Goal: Task Accomplishment & Management: Manage account settings

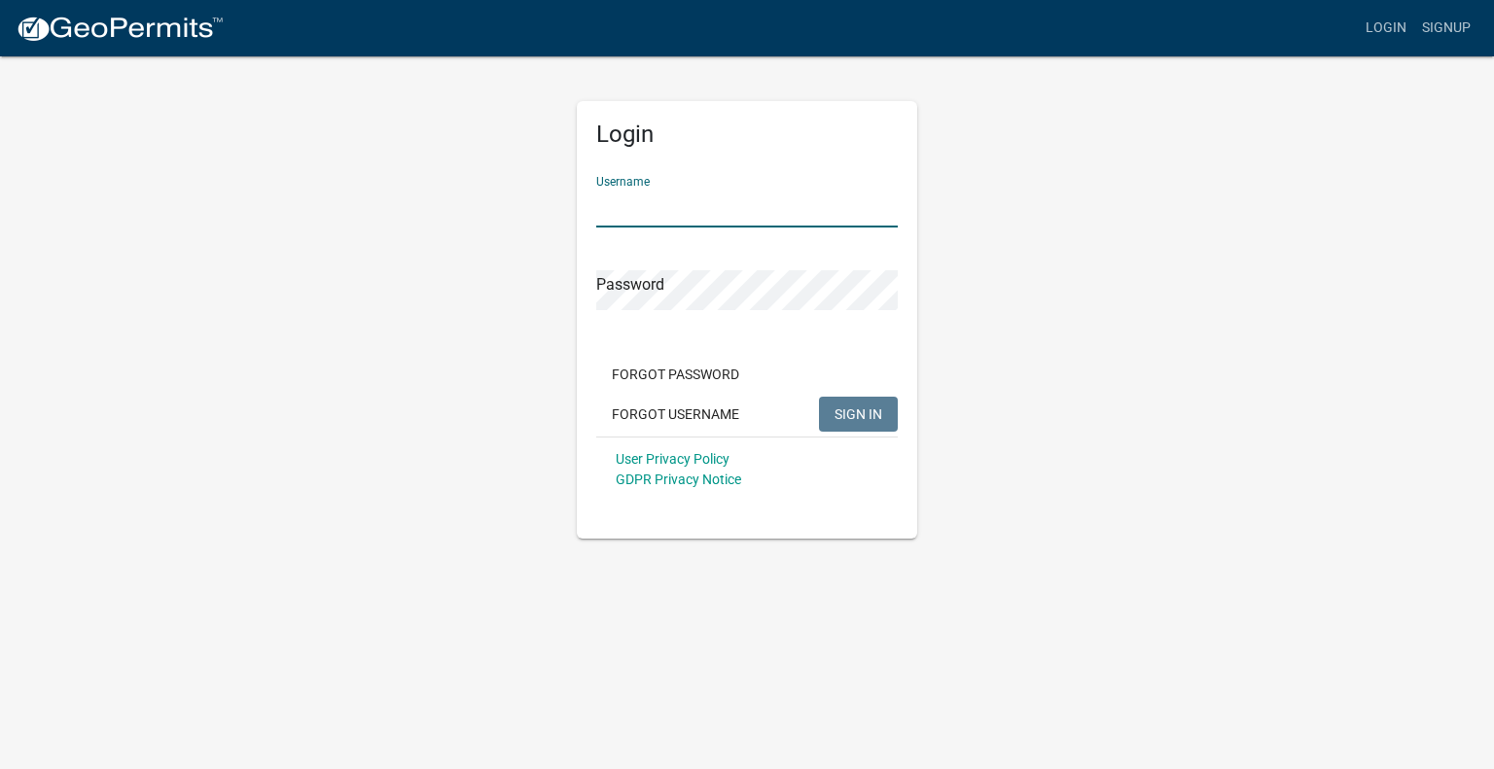
click at [623, 190] on input "Username" at bounding box center [746, 208] width 301 height 40
type input "BOA"
click at [852, 408] on span "SIGN IN" at bounding box center [858, 414] width 48 height 16
click at [848, 414] on span "SIGN IN" at bounding box center [858, 414] width 48 height 16
click at [865, 404] on button "SIGN IN" at bounding box center [858, 414] width 79 height 35
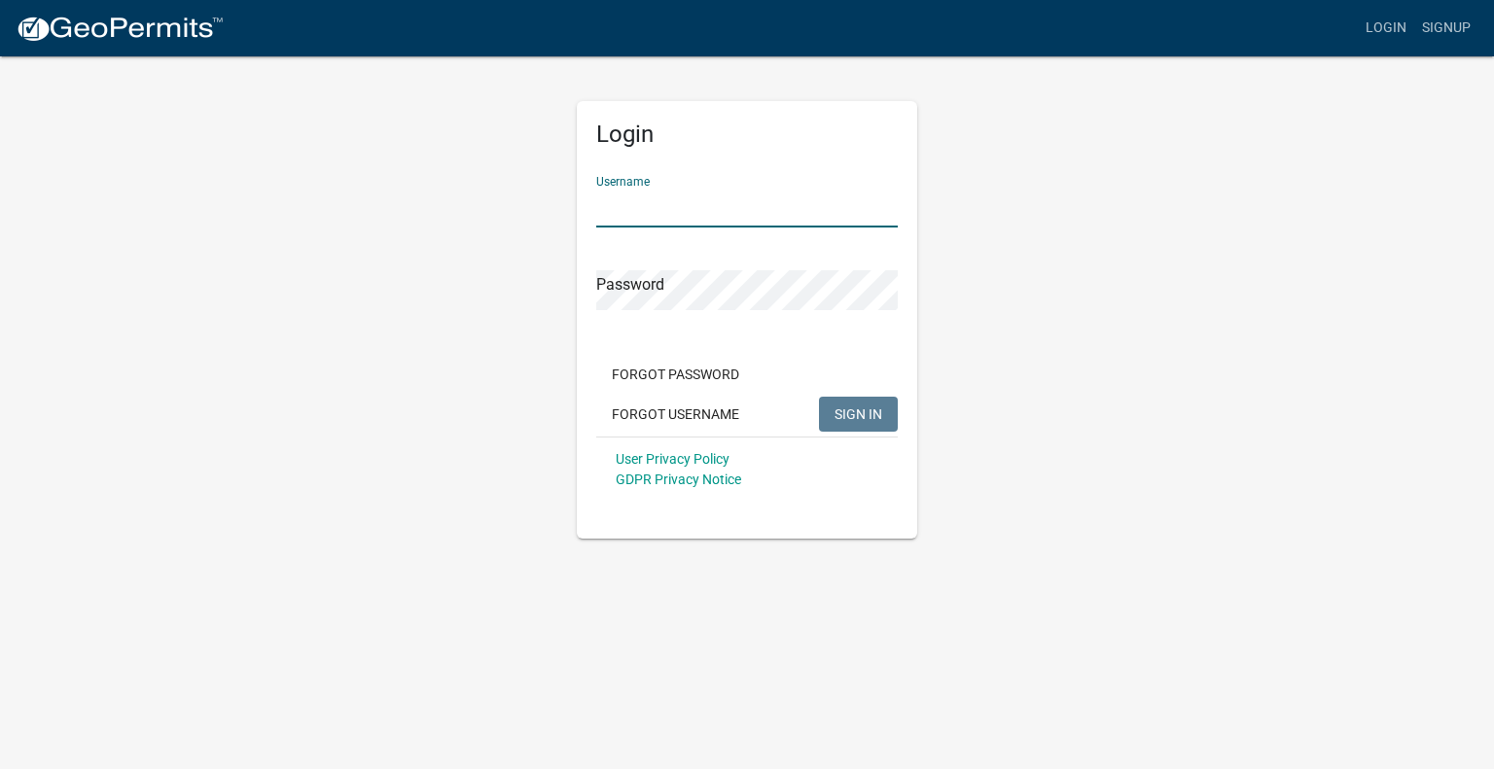
click at [599, 213] on input "Username" at bounding box center [746, 208] width 301 height 40
type input "BOA"
click at [846, 414] on span "SIGN IN" at bounding box center [858, 414] width 48 height 16
click at [819, 397] on button "SIGN IN" at bounding box center [858, 414] width 79 height 35
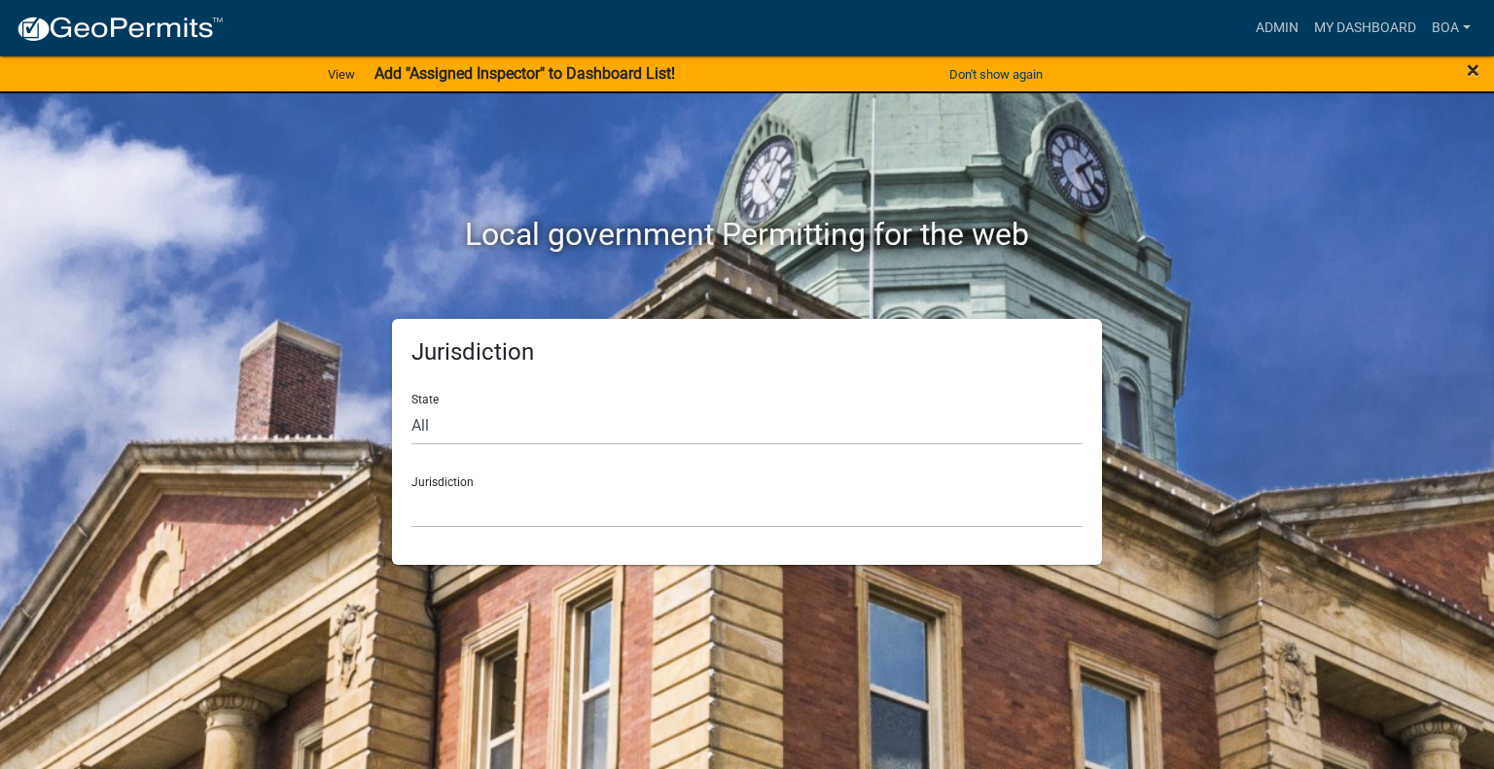
click at [1471, 71] on span "×" at bounding box center [1473, 69] width 13 height 27
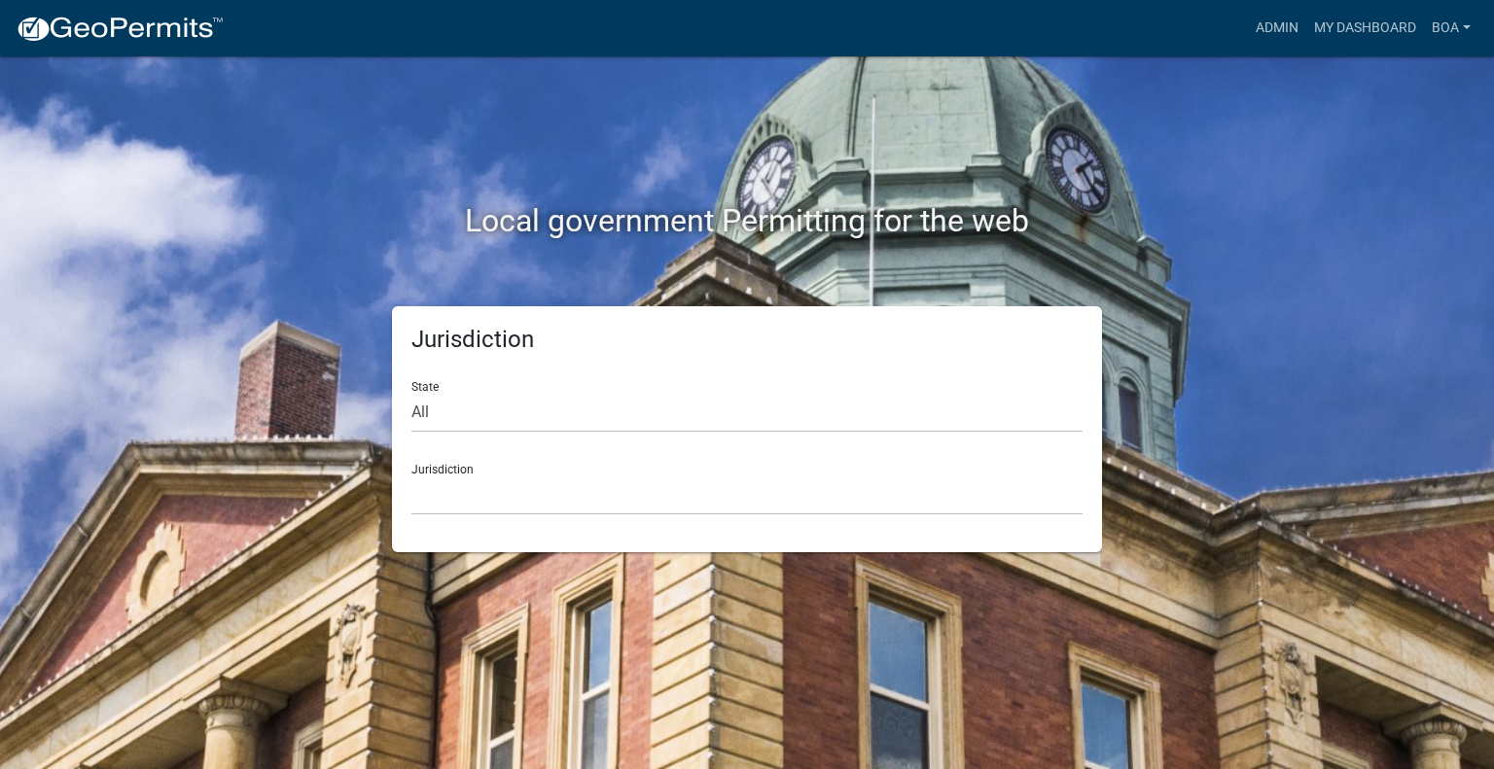
click at [822, 451] on div "Jurisdiction [GEOGRAPHIC_DATA], [US_STATE] [GEOGRAPHIC_DATA], [US_STATE][PERSON…" at bounding box center [746, 481] width 671 height 67
click at [443, 415] on select "All [US_STATE] [US_STATE] [US_STATE] [US_STATE] [US_STATE] [US_STATE] [US_STATE…" at bounding box center [746, 413] width 671 height 40
select select "[US_STATE]"
click at [411, 393] on select "All [US_STATE] [US_STATE] [US_STATE] [US_STATE] [US_STATE] [US_STATE] [US_STATE…" at bounding box center [746, 413] width 671 height 40
click at [450, 478] on select "[GEOGRAPHIC_DATA], [US_STATE] [GEOGRAPHIC_DATA], [US_STATE] [GEOGRAPHIC_DATA], …" at bounding box center [746, 496] width 671 height 40
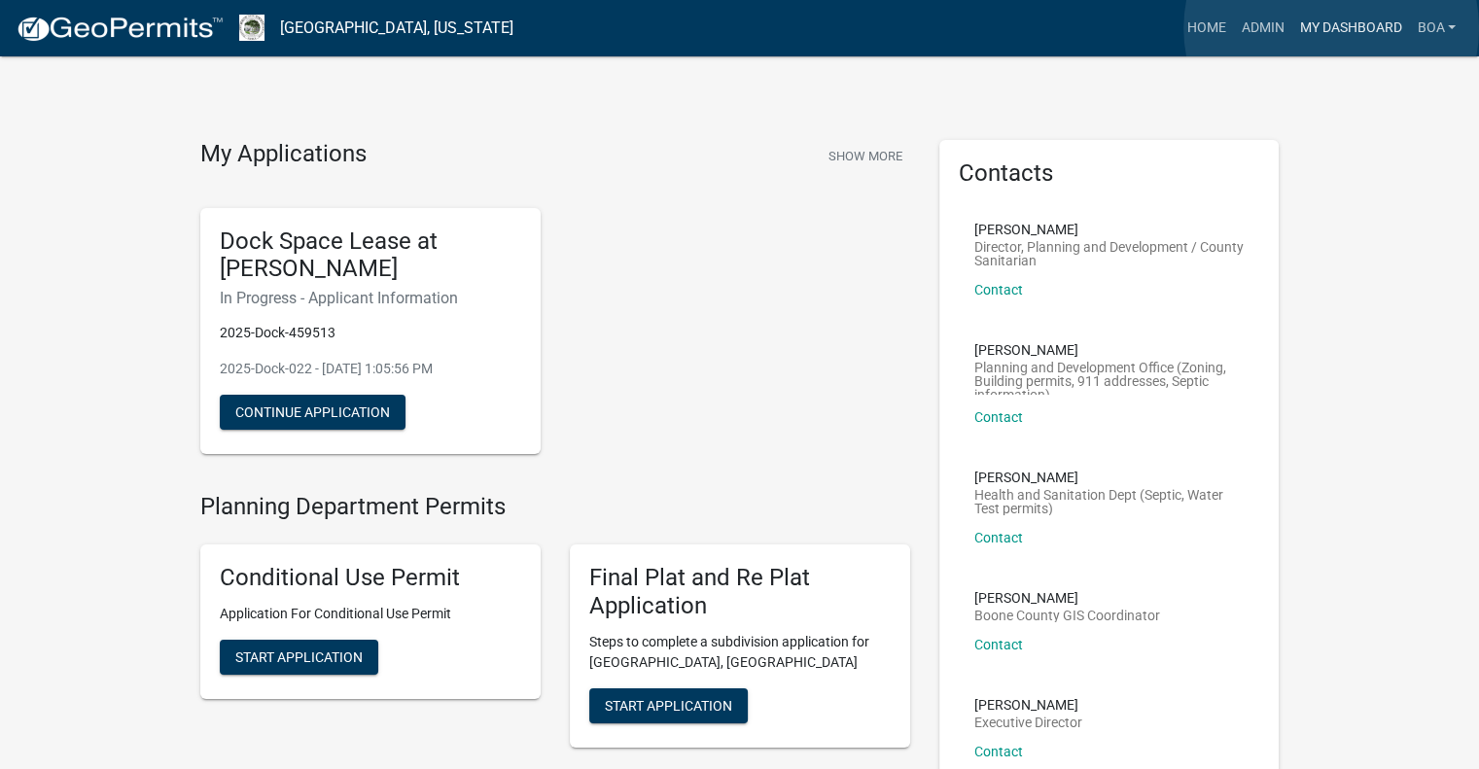
click at [1331, 28] on link "My Dashboard" at bounding box center [1351, 28] width 118 height 37
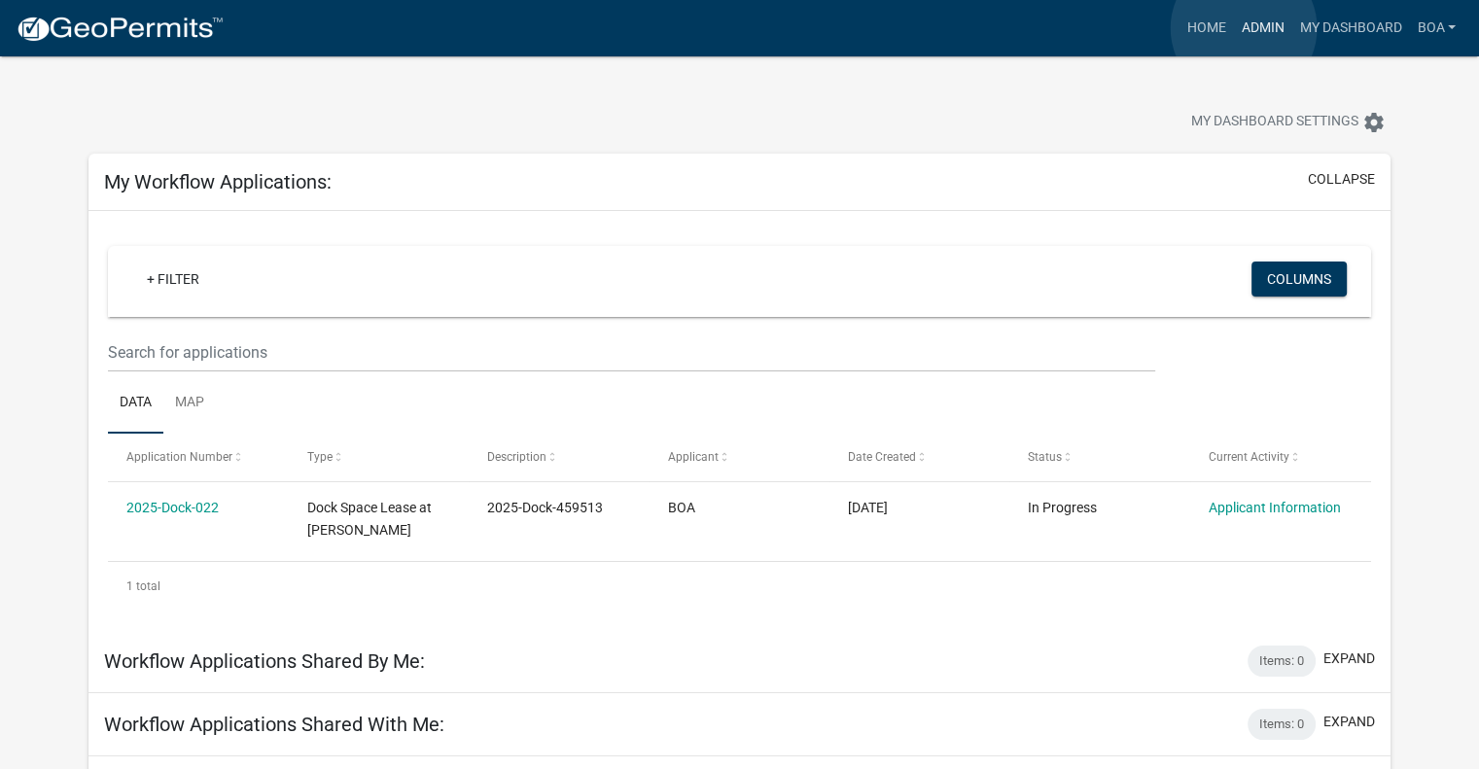
click at [1244, 28] on link "Admin" at bounding box center [1262, 28] width 58 height 37
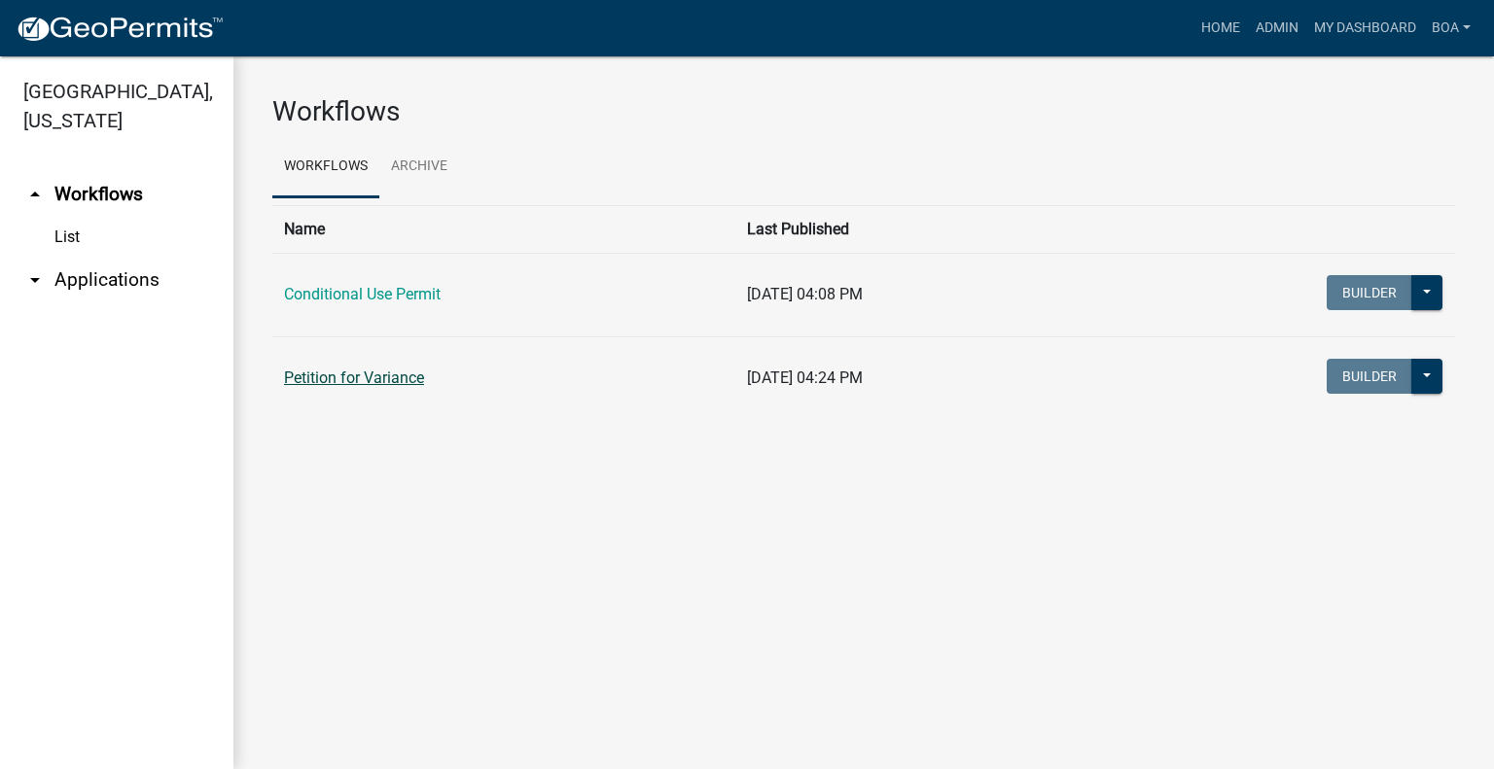
click at [338, 382] on link "Petition for Variance" at bounding box center [354, 378] width 140 height 18
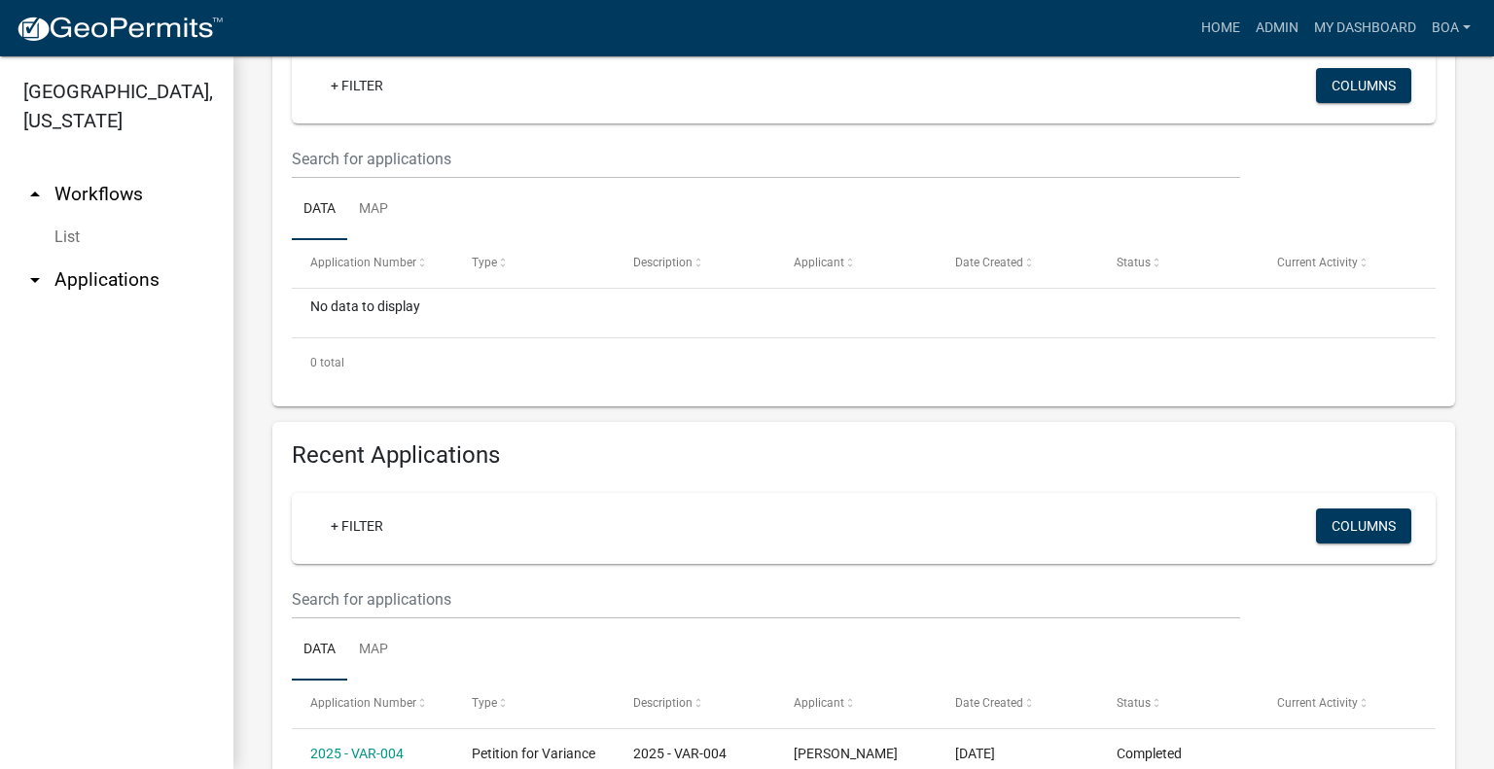
scroll to position [297, 0]
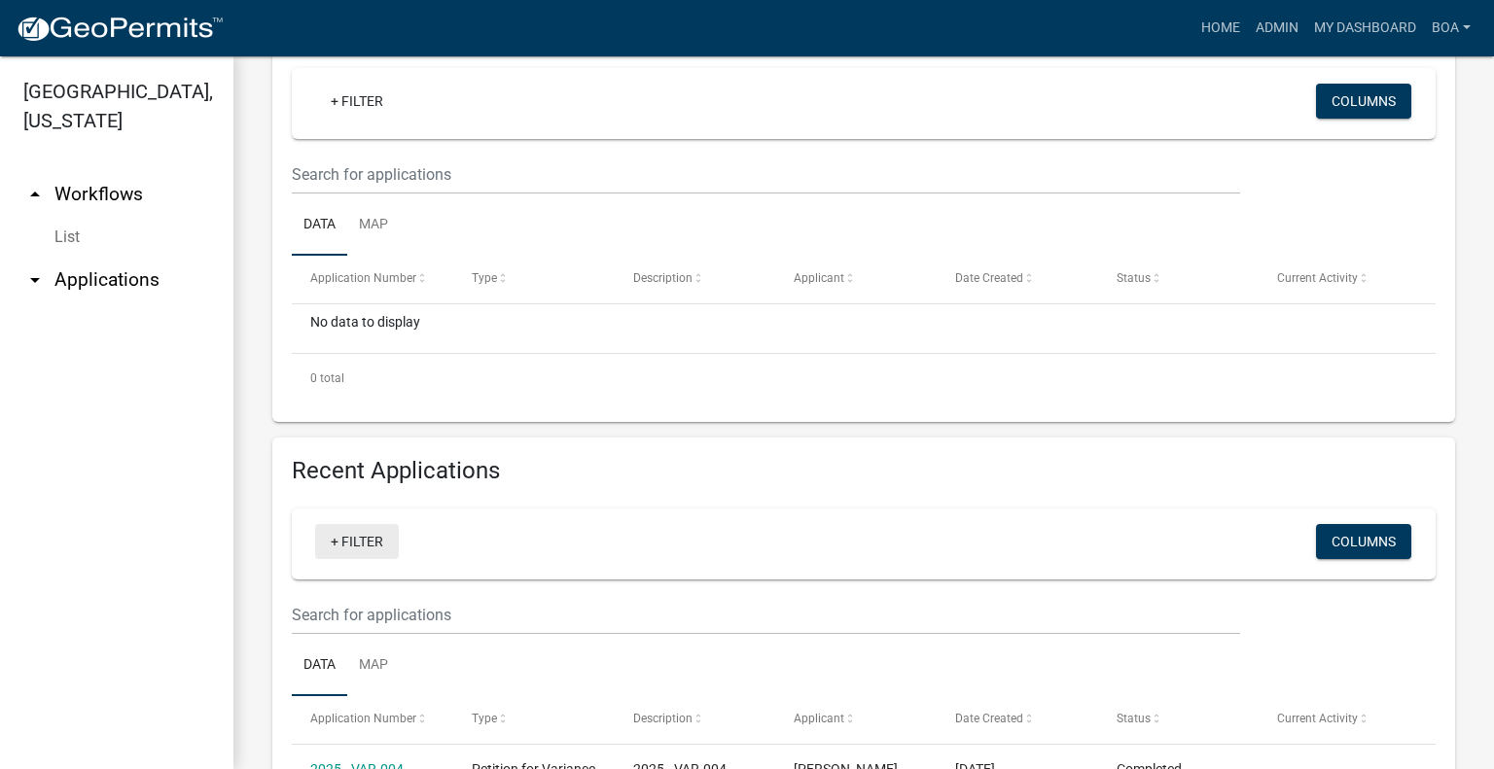
click at [365, 540] on link "+ Filter" at bounding box center [357, 541] width 84 height 35
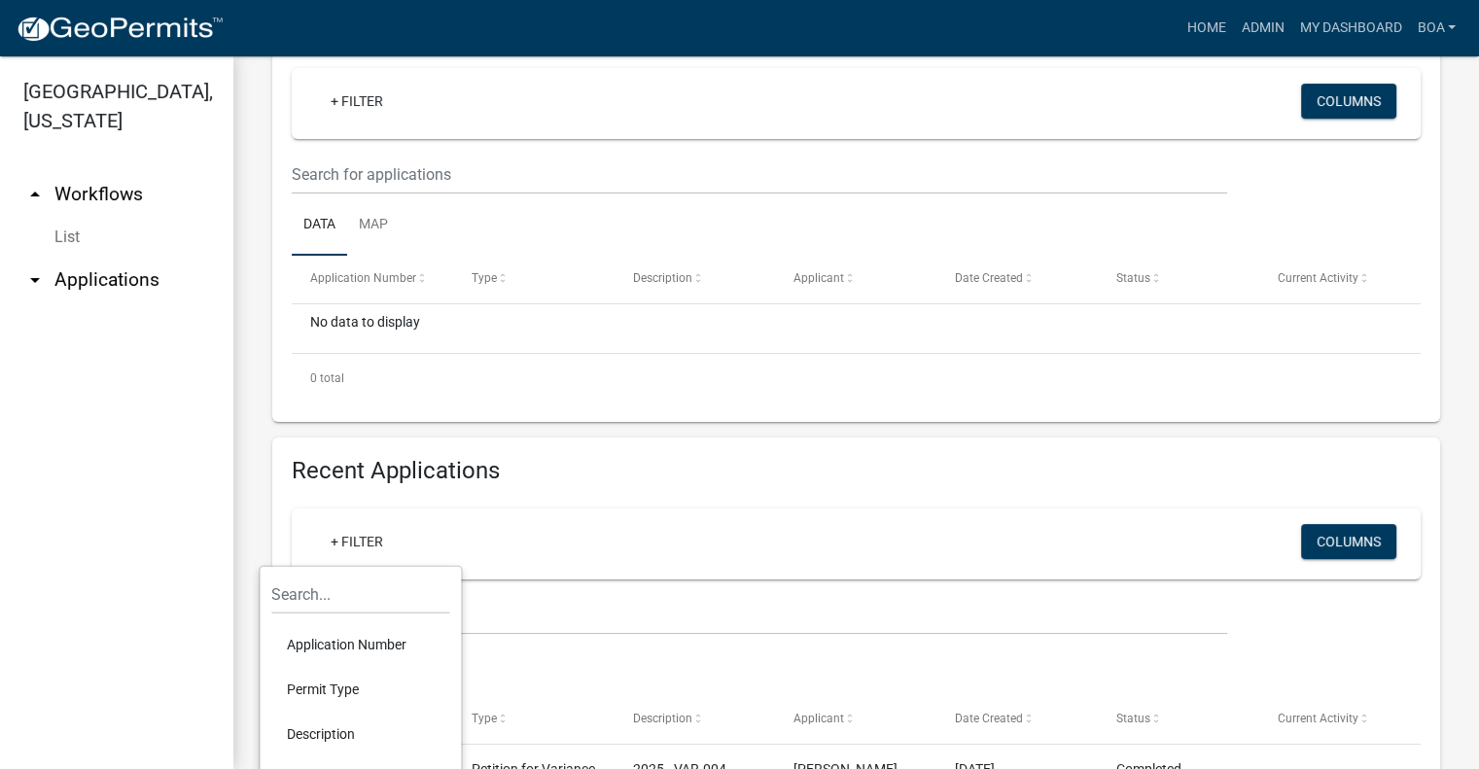
click at [503, 558] on div "+ Filter" at bounding box center [671, 544] width 741 height 40
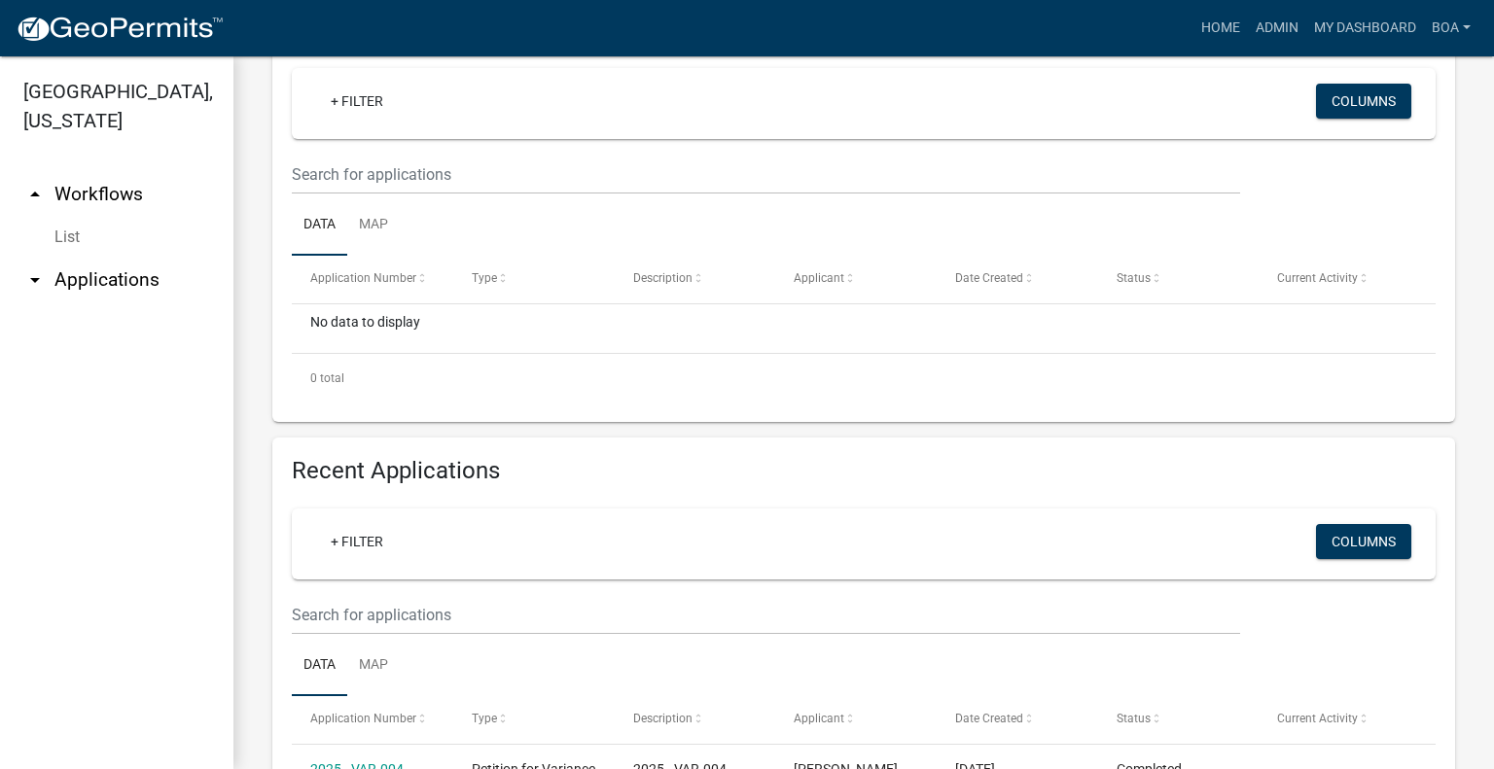
scroll to position [0, 0]
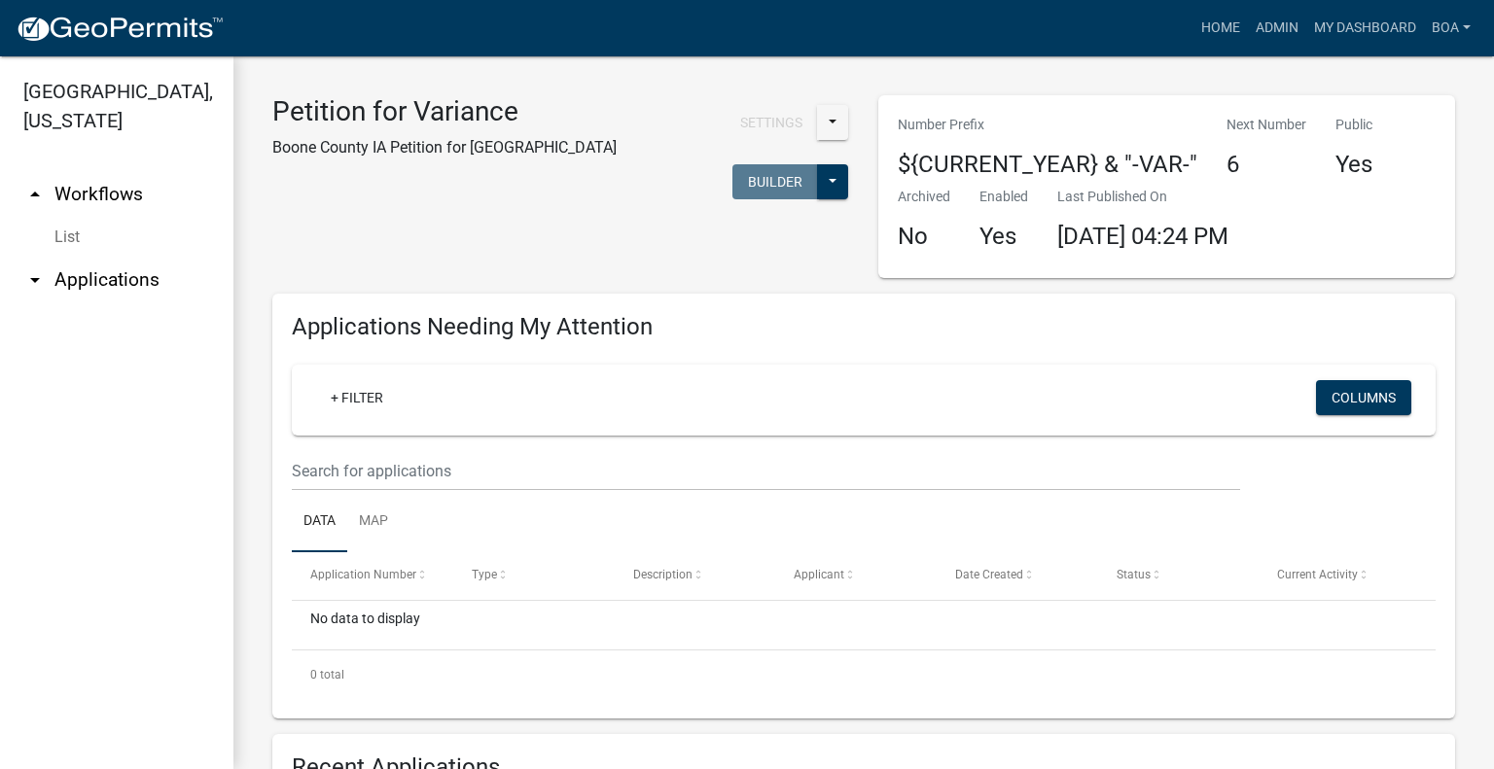
click at [78, 171] on link "arrow_drop_up Workflows" at bounding box center [116, 194] width 233 height 47
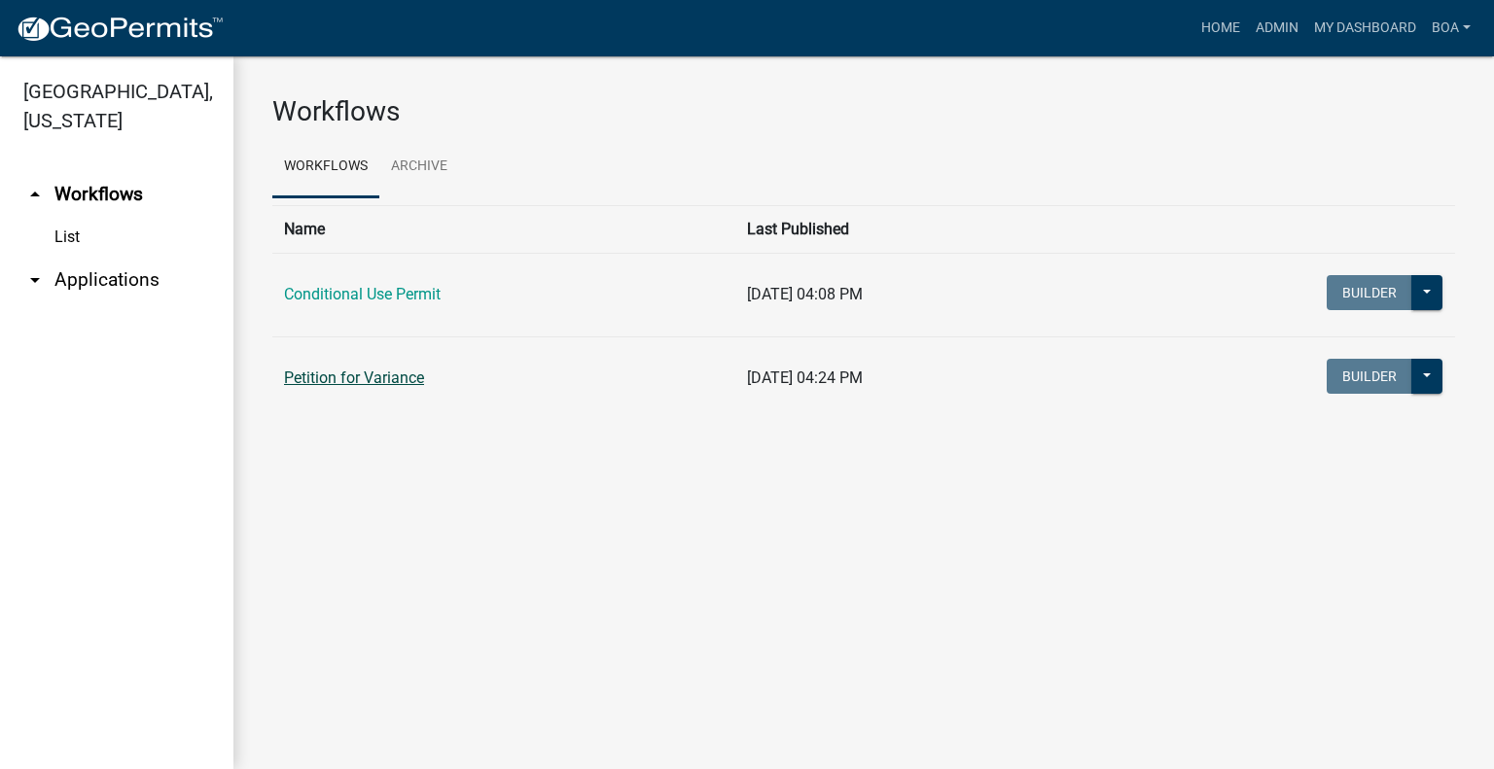
click at [358, 375] on link "Petition for Variance" at bounding box center [354, 378] width 140 height 18
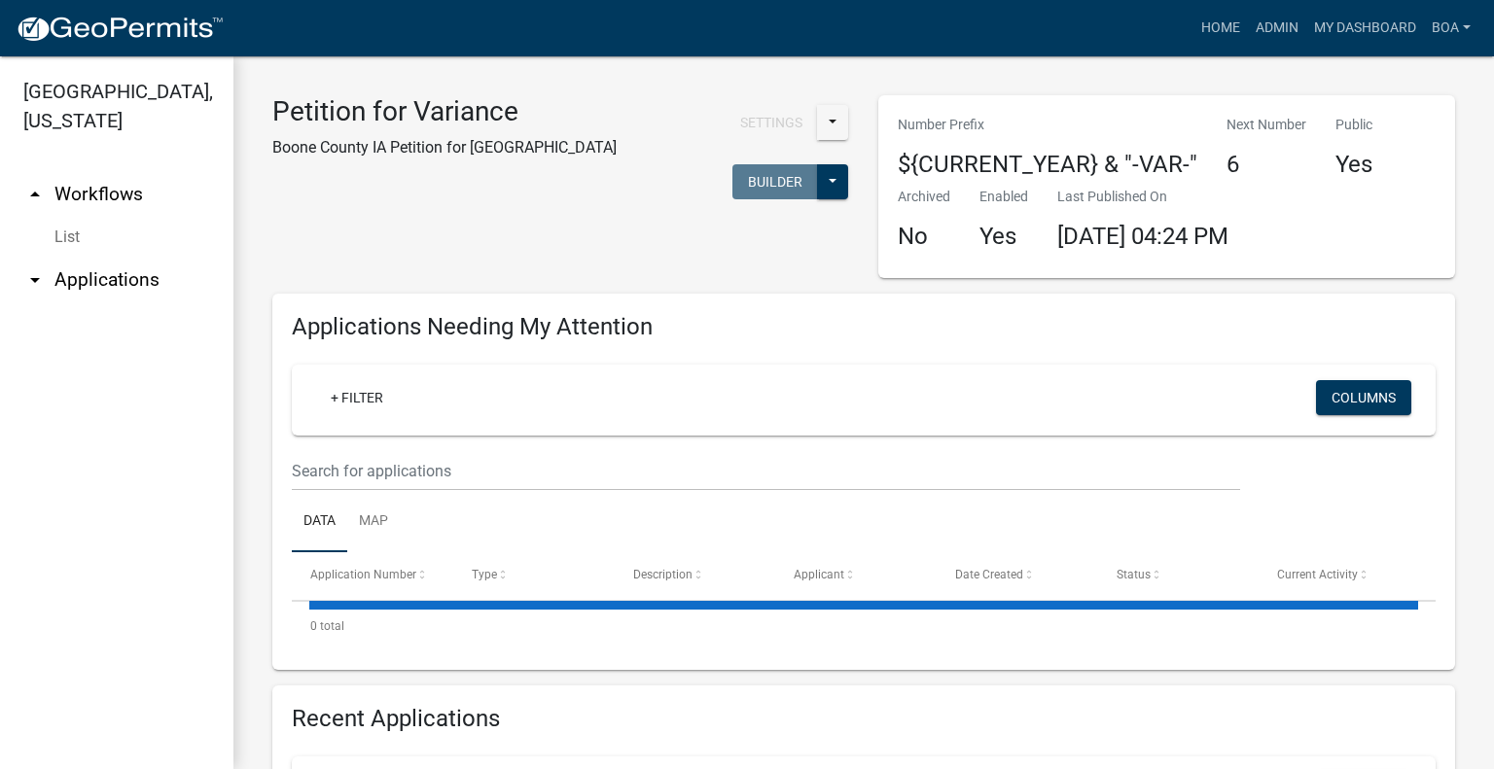
click at [358, 375] on div "+ Filter Columns" at bounding box center [864, 400] width 1126 height 71
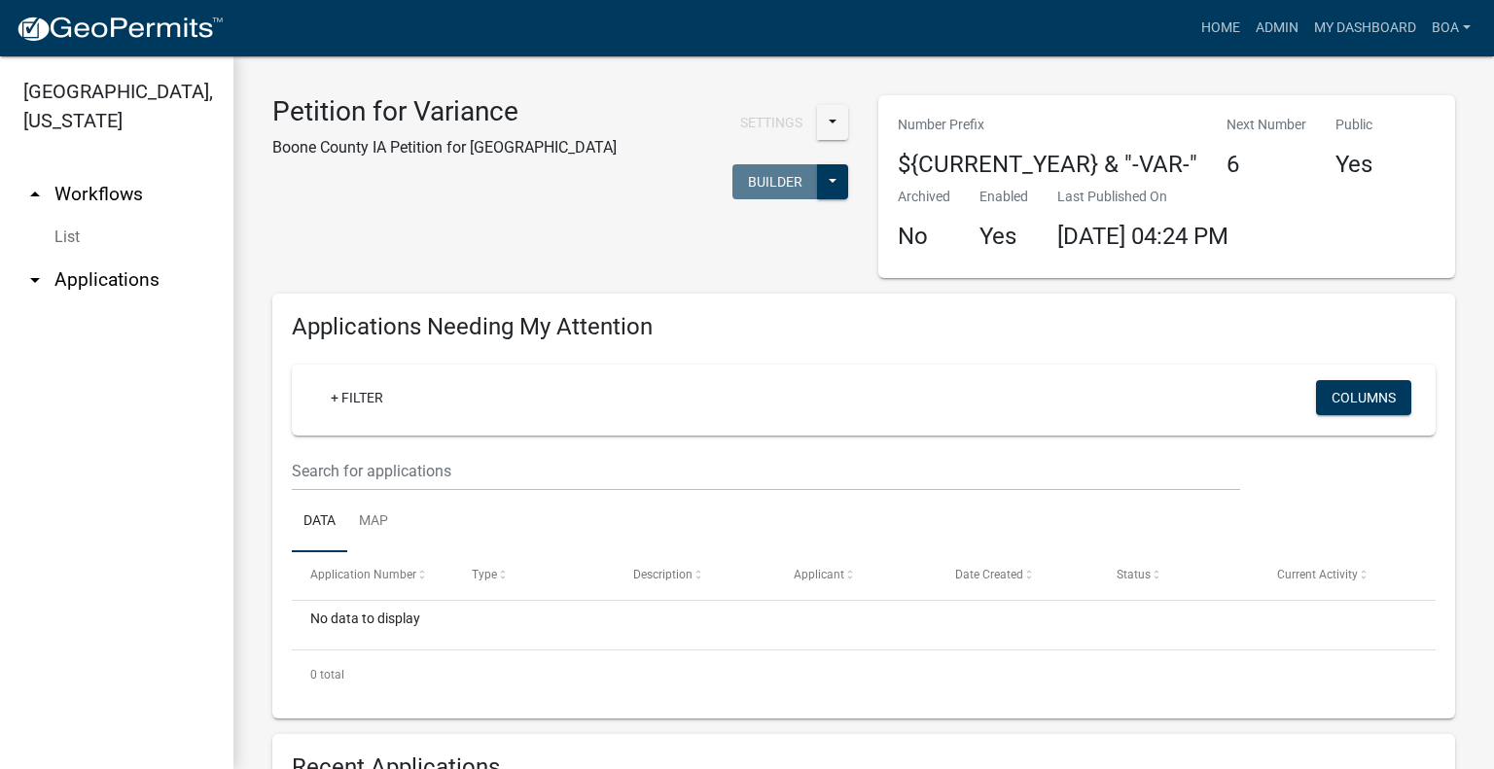
click at [358, 375] on div "+ Filter Columns" at bounding box center [864, 400] width 1126 height 71
click at [1434, 24] on link "BOA" at bounding box center [1451, 28] width 54 height 37
click at [1356, 76] on link "Admin" at bounding box center [1401, 79] width 156 height 47
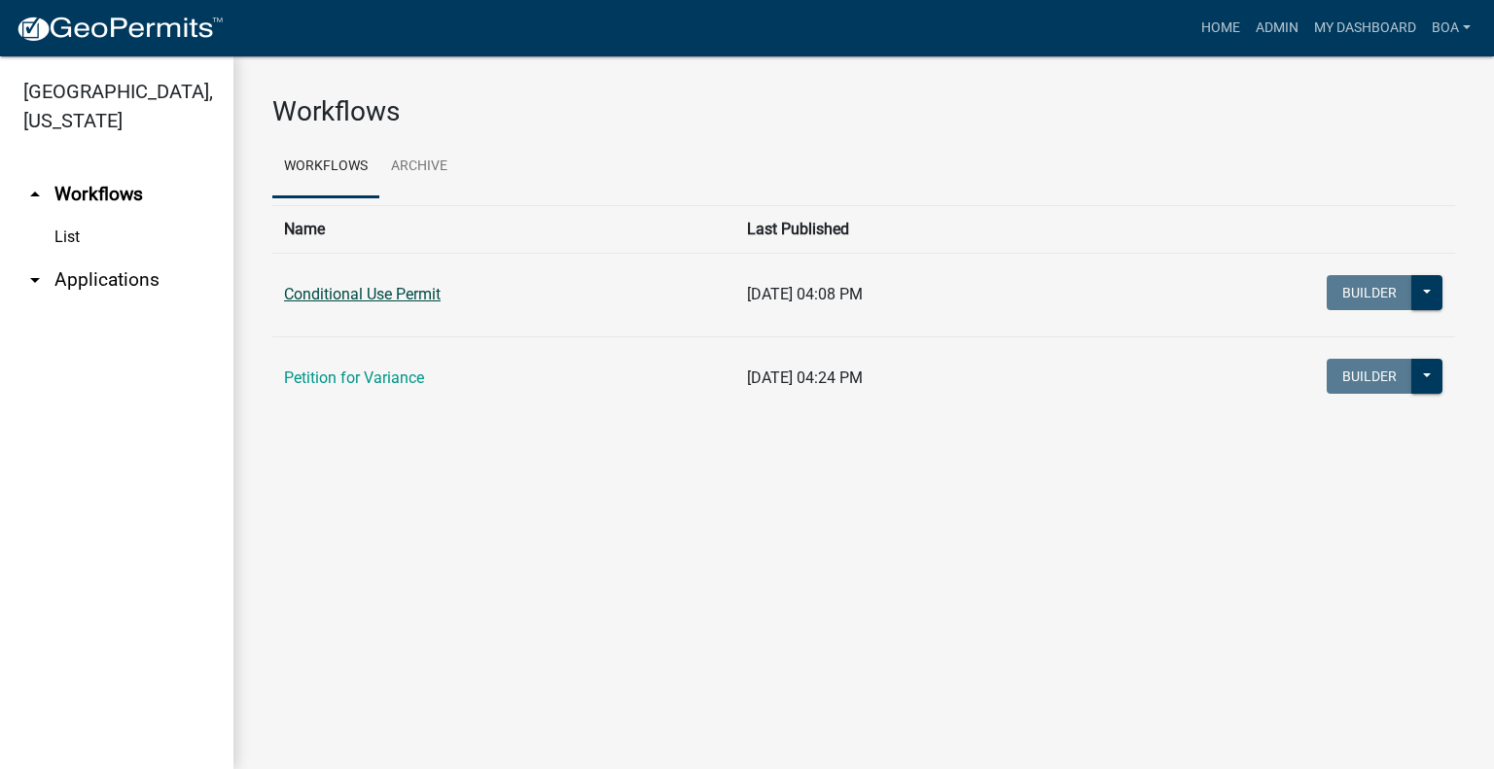
click at [370, 292] on link "Conditional Use Permit" at bounding box center [362, 294] width 157 height 18
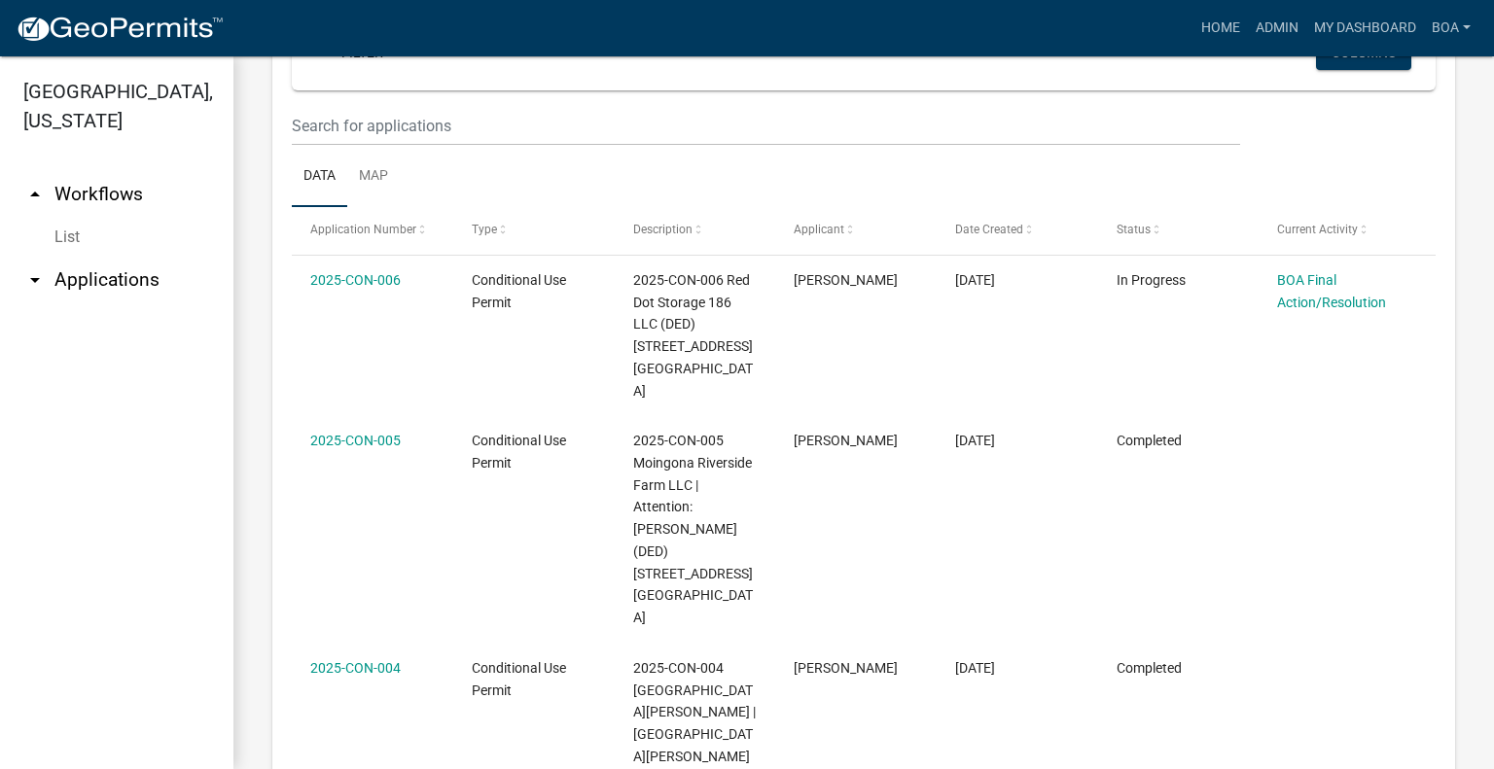
scroll to position [716, 0]
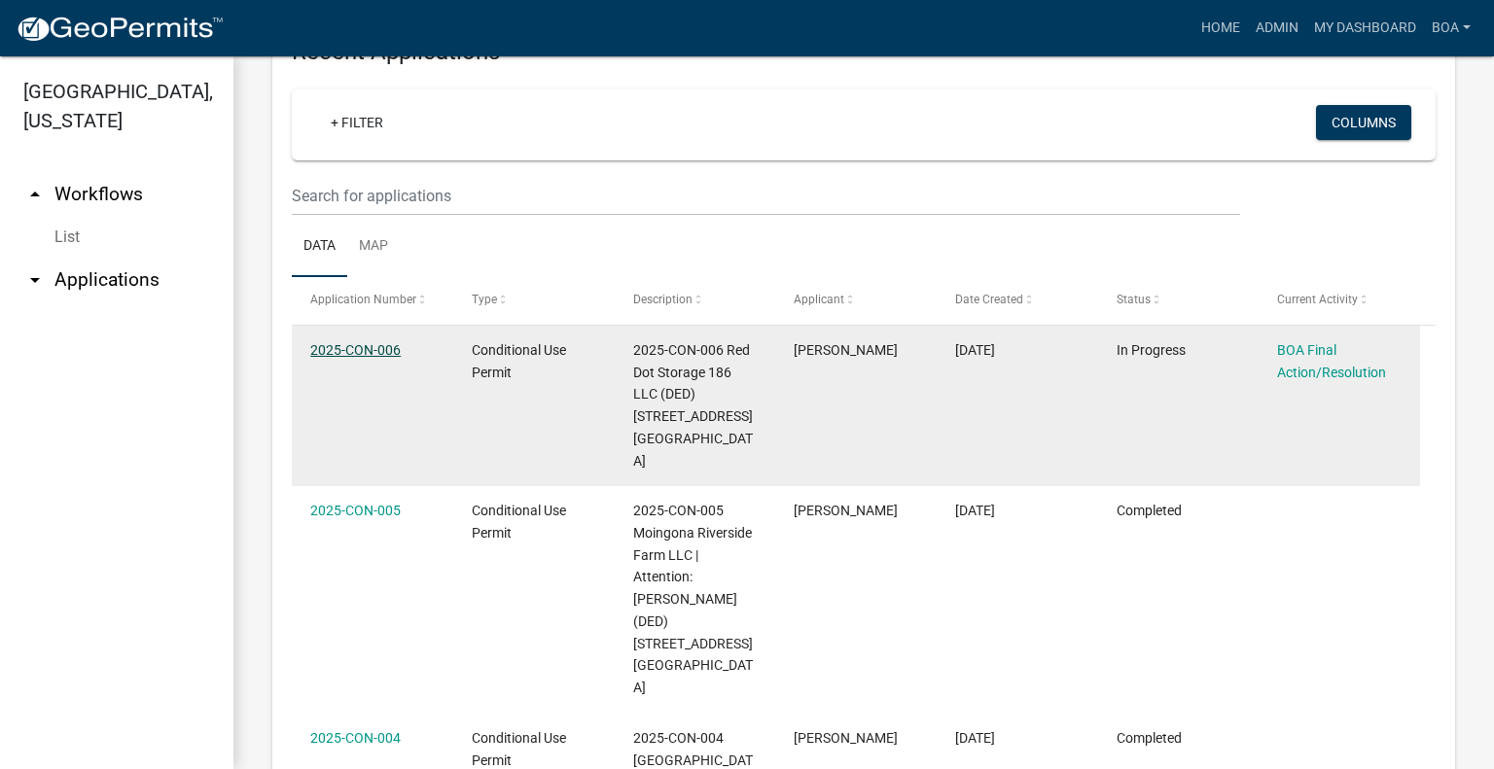
click at [361, 346] on link "2025-CON-006" at bounding box center [355, 350] width 90 height 16
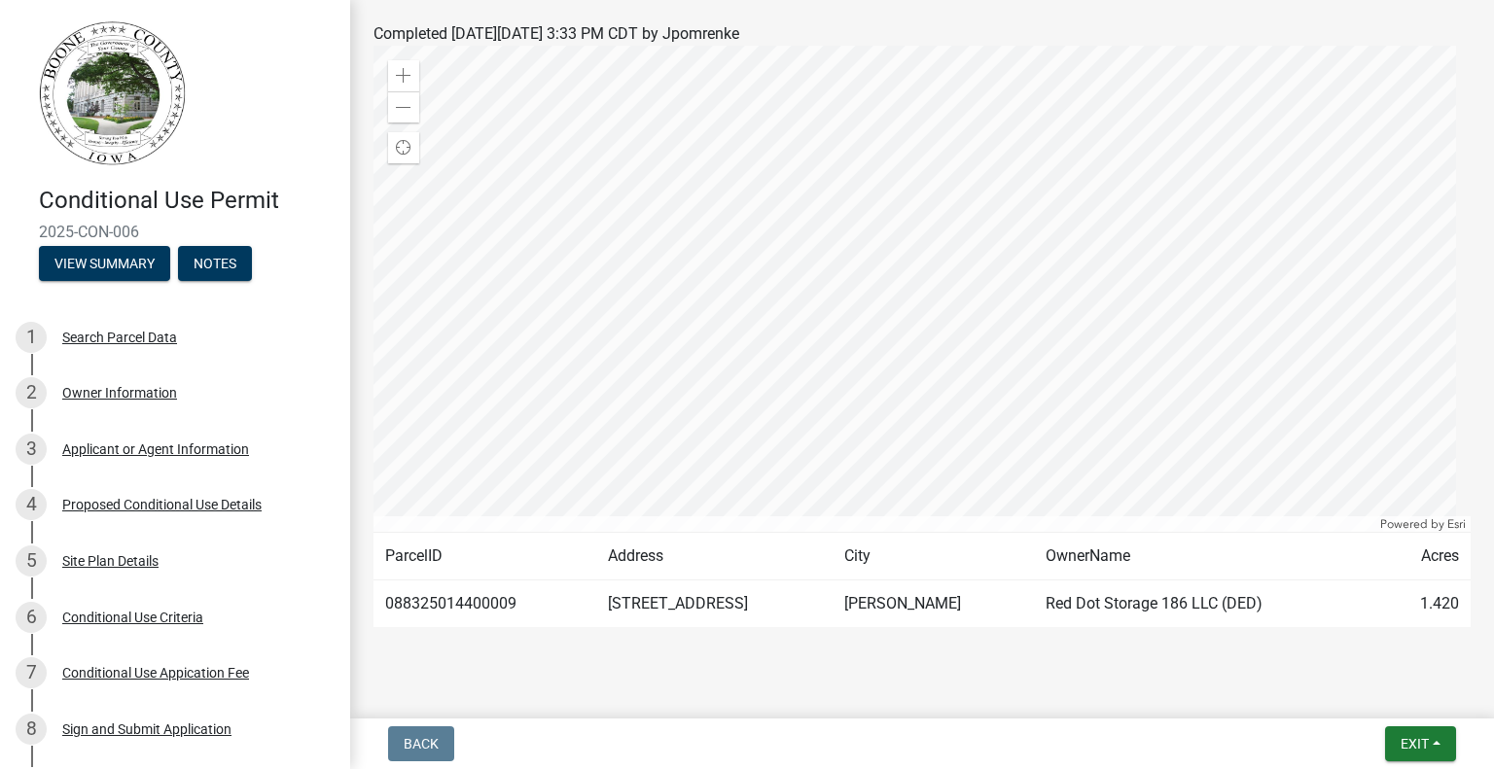
scroll to position [340, 0]
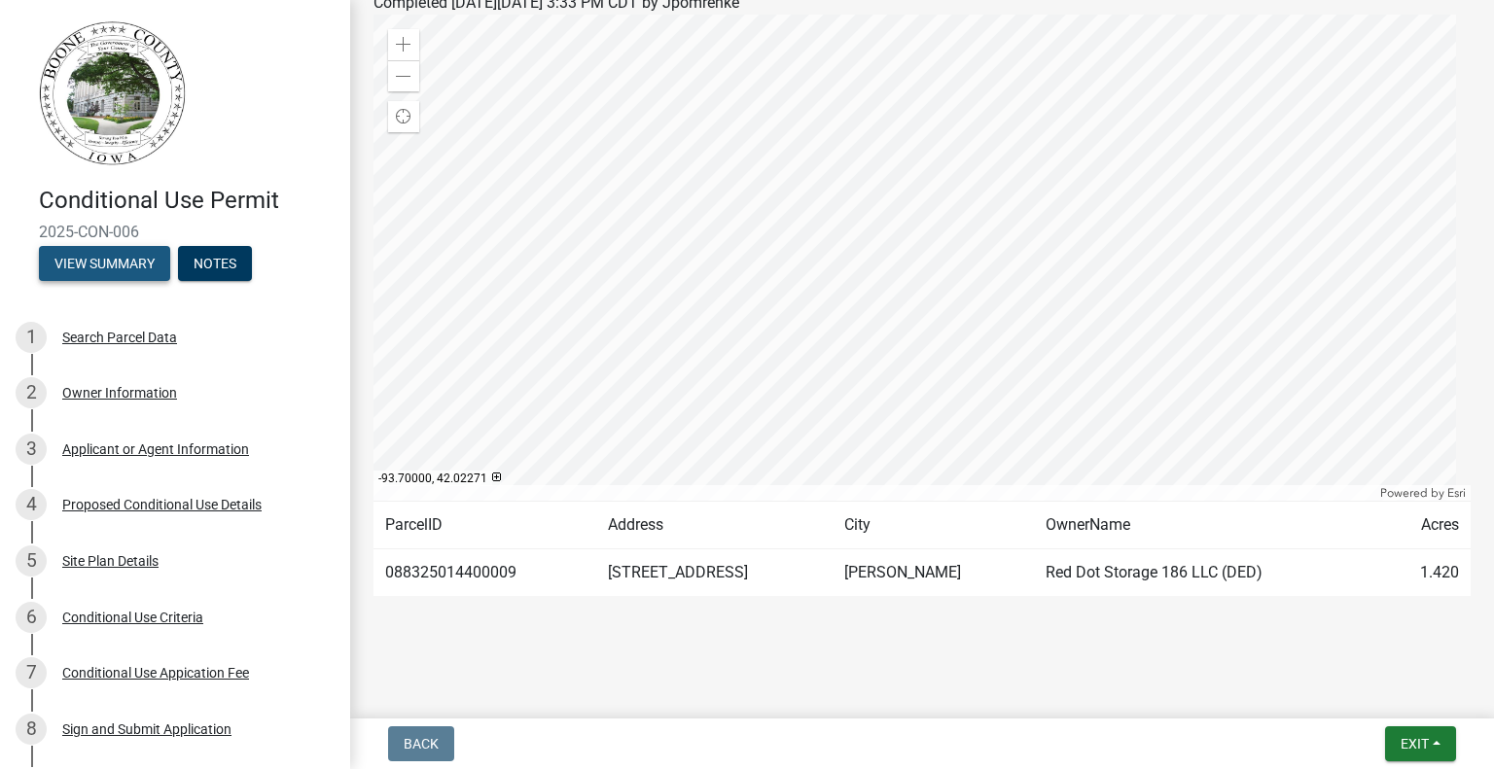
click at [79, 265] on button "View Summary" at bounding box center [104, 263] width 131 height 35
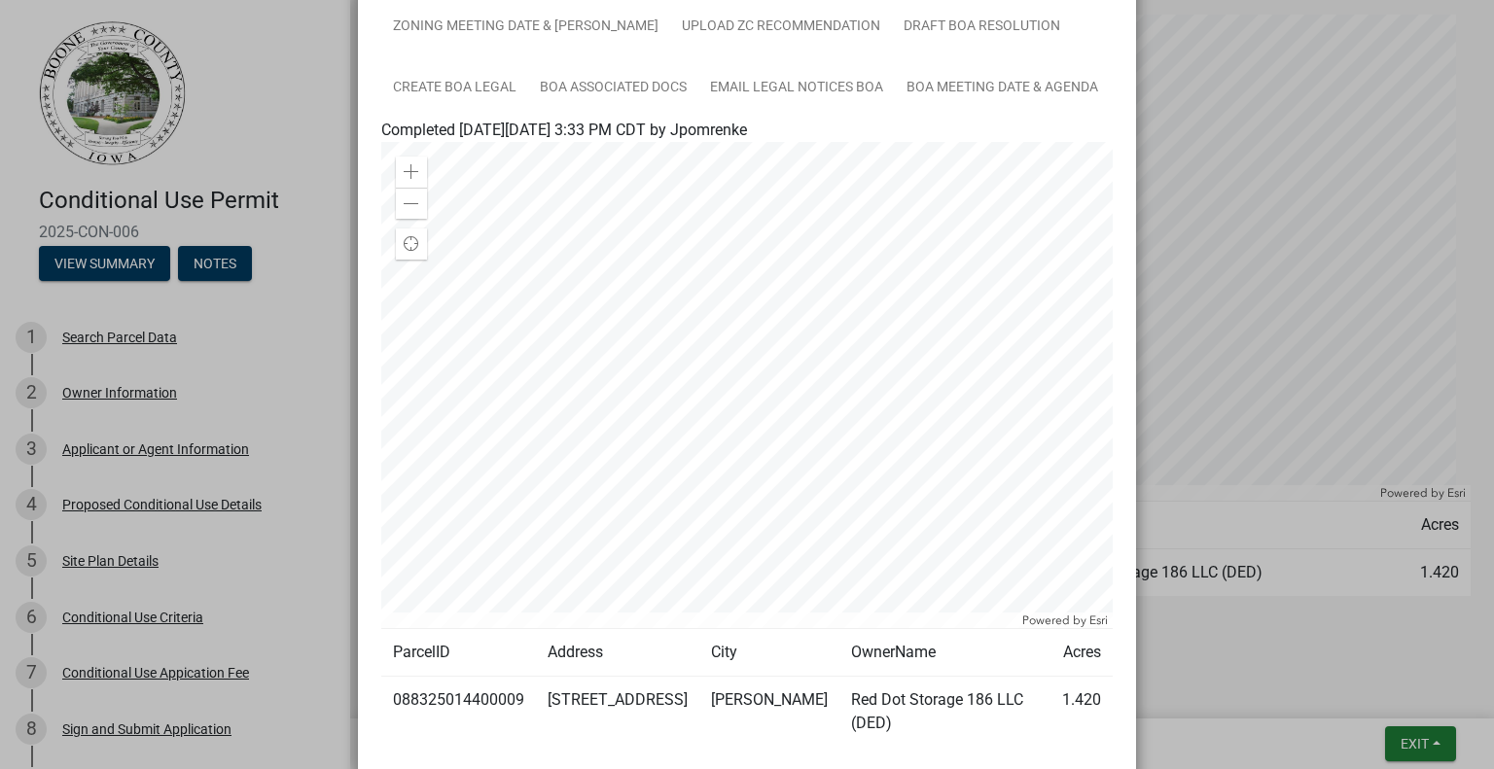
scroll to position [0, 0]
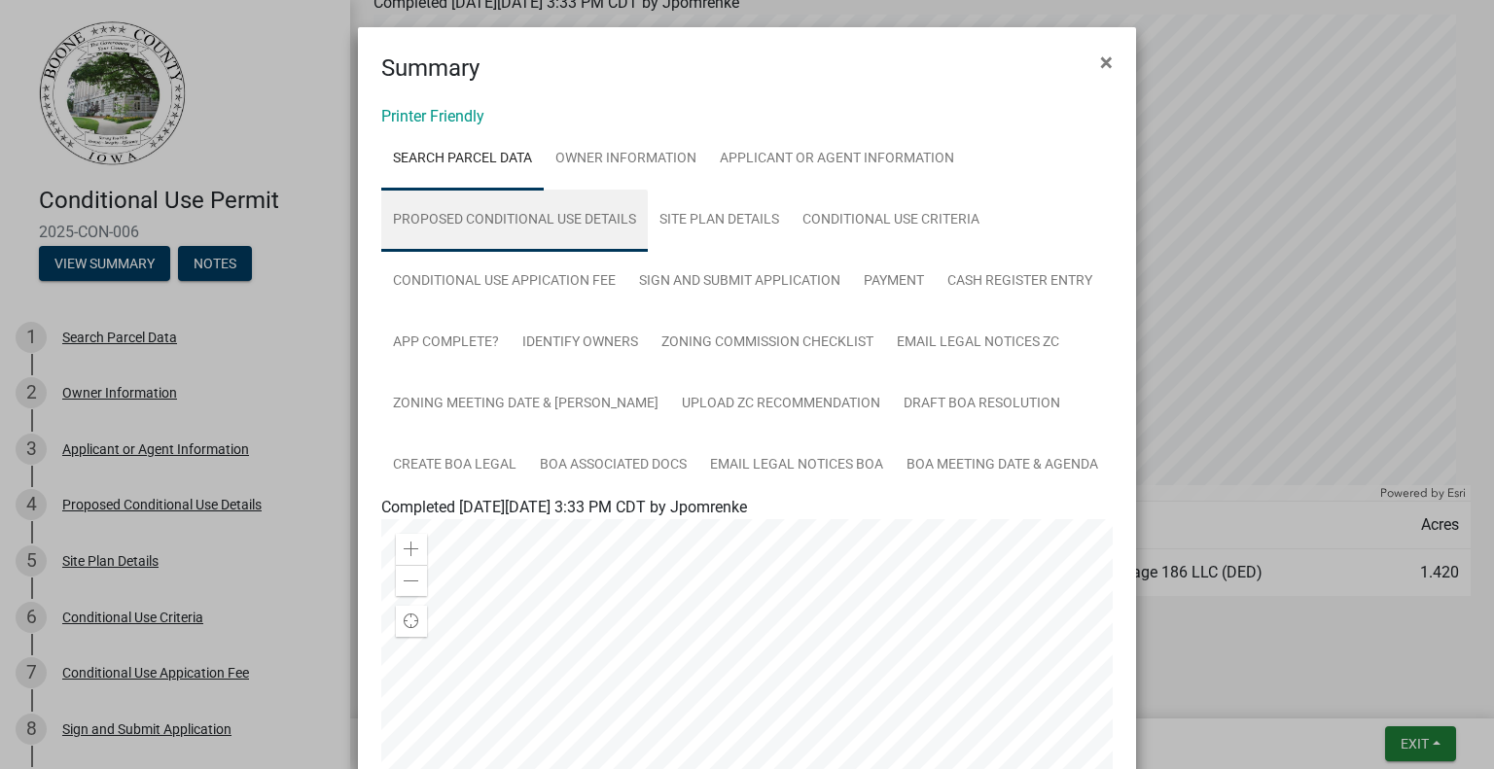
click at [590, 213] on link "Proposed Conditional Use Details" at bounding box center [514, 221] width 266 height 62
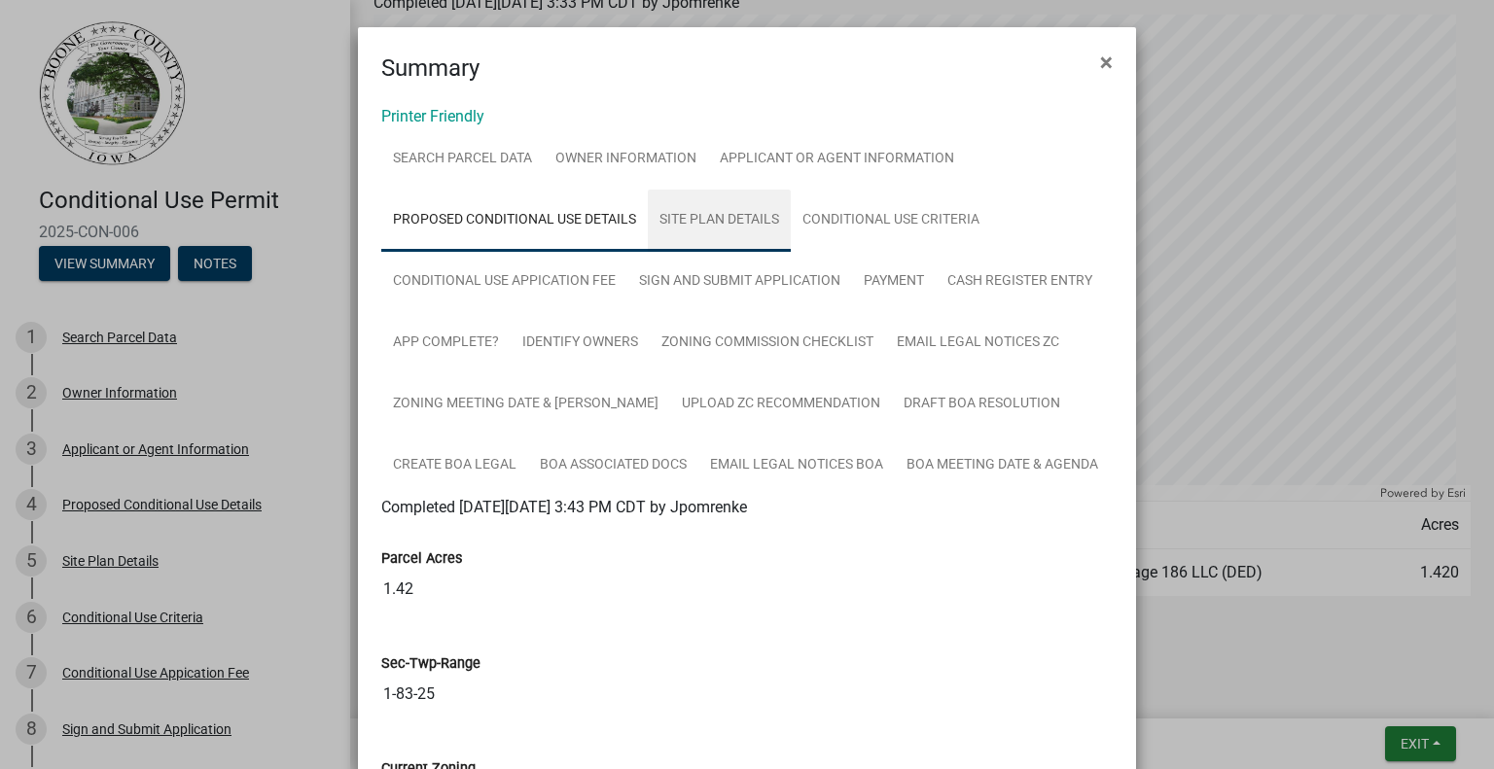
click at [718, 223] on link "Site Plan Details" at bounding box center [719, 221] width 143 height 62
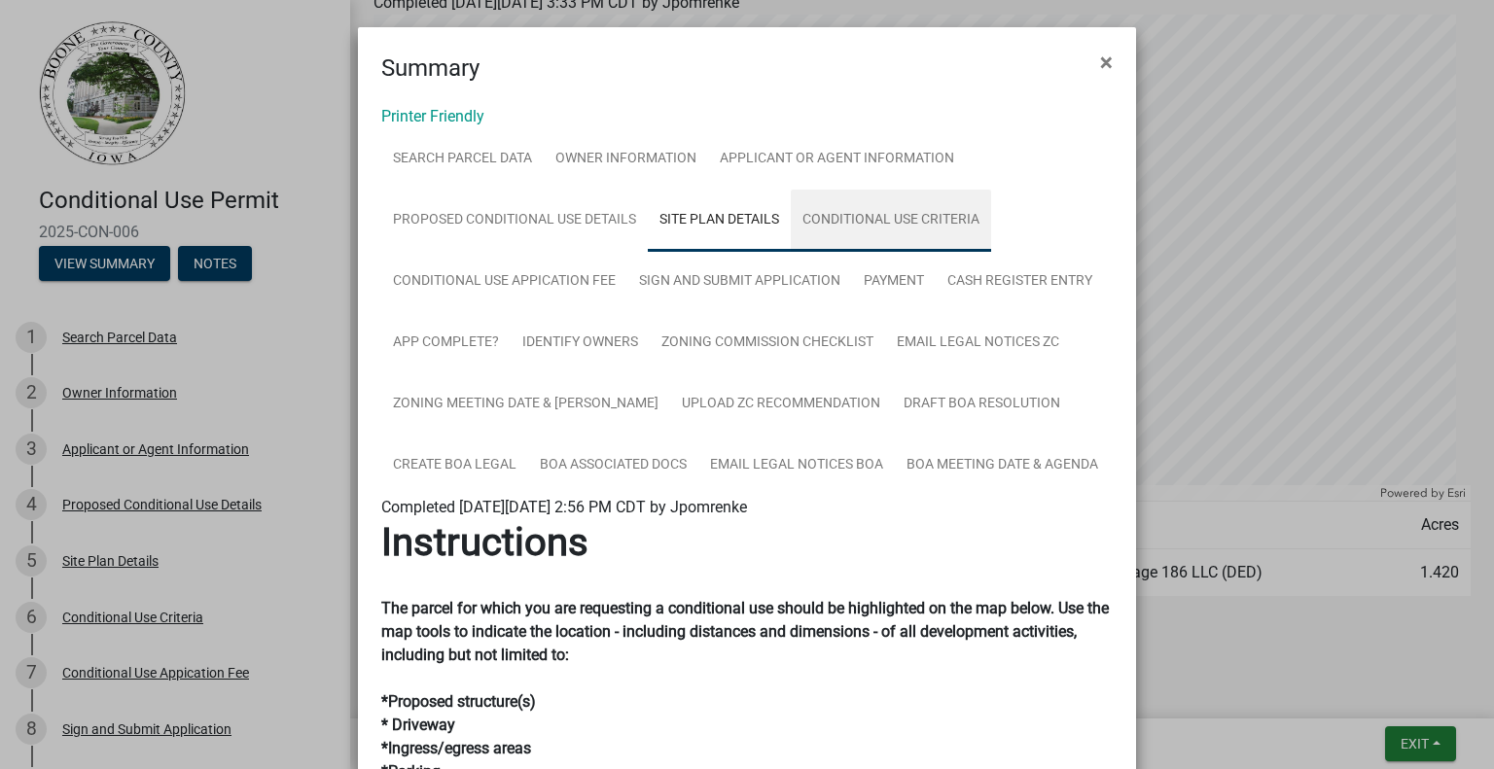
click at [871, 225] on link "Conditional Use Criteria" at bounding box center [891, 221] width 200 height 62
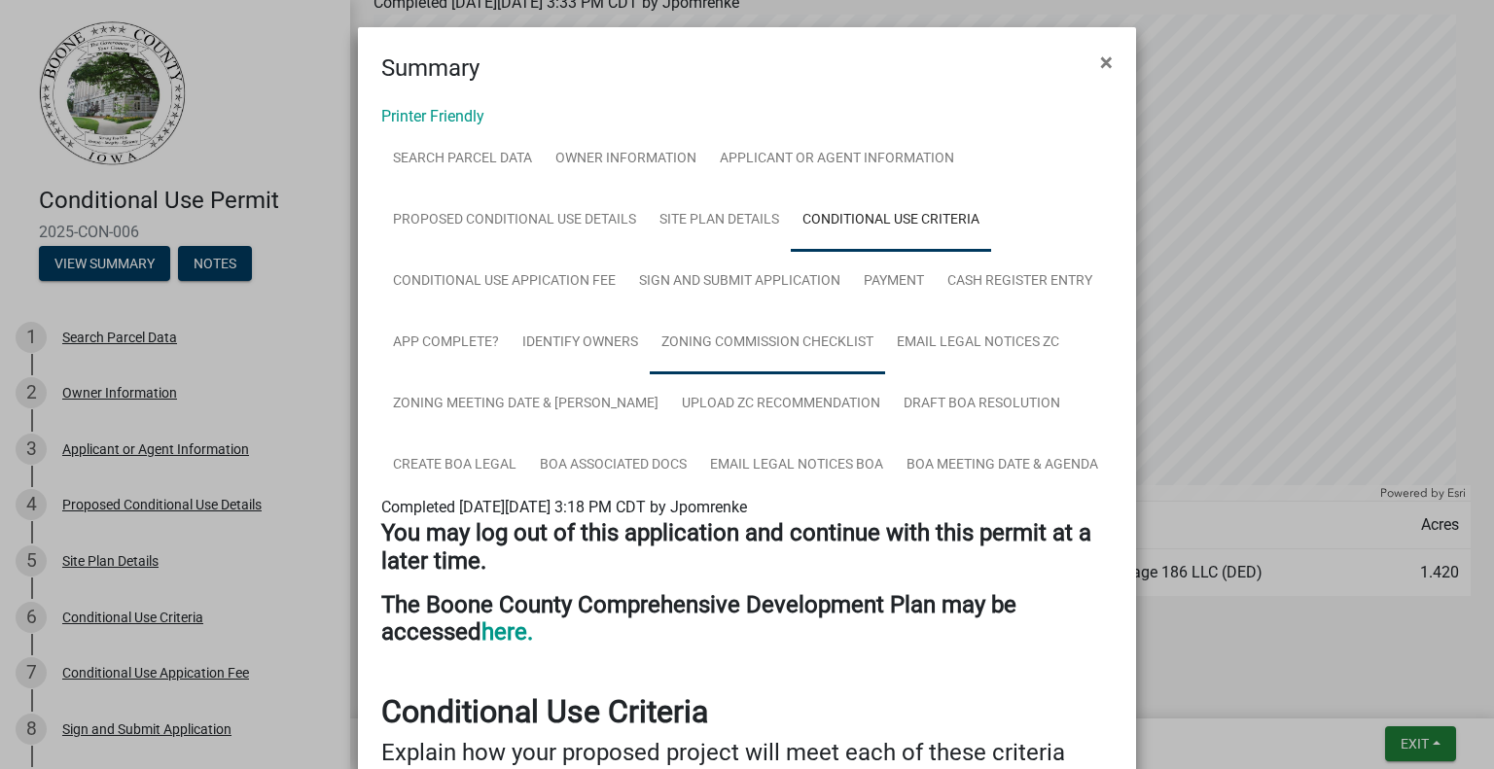
click at [703, 348] on link "Zoning Commission Checklist" at bounding box center [767, 343] width 235 height 62
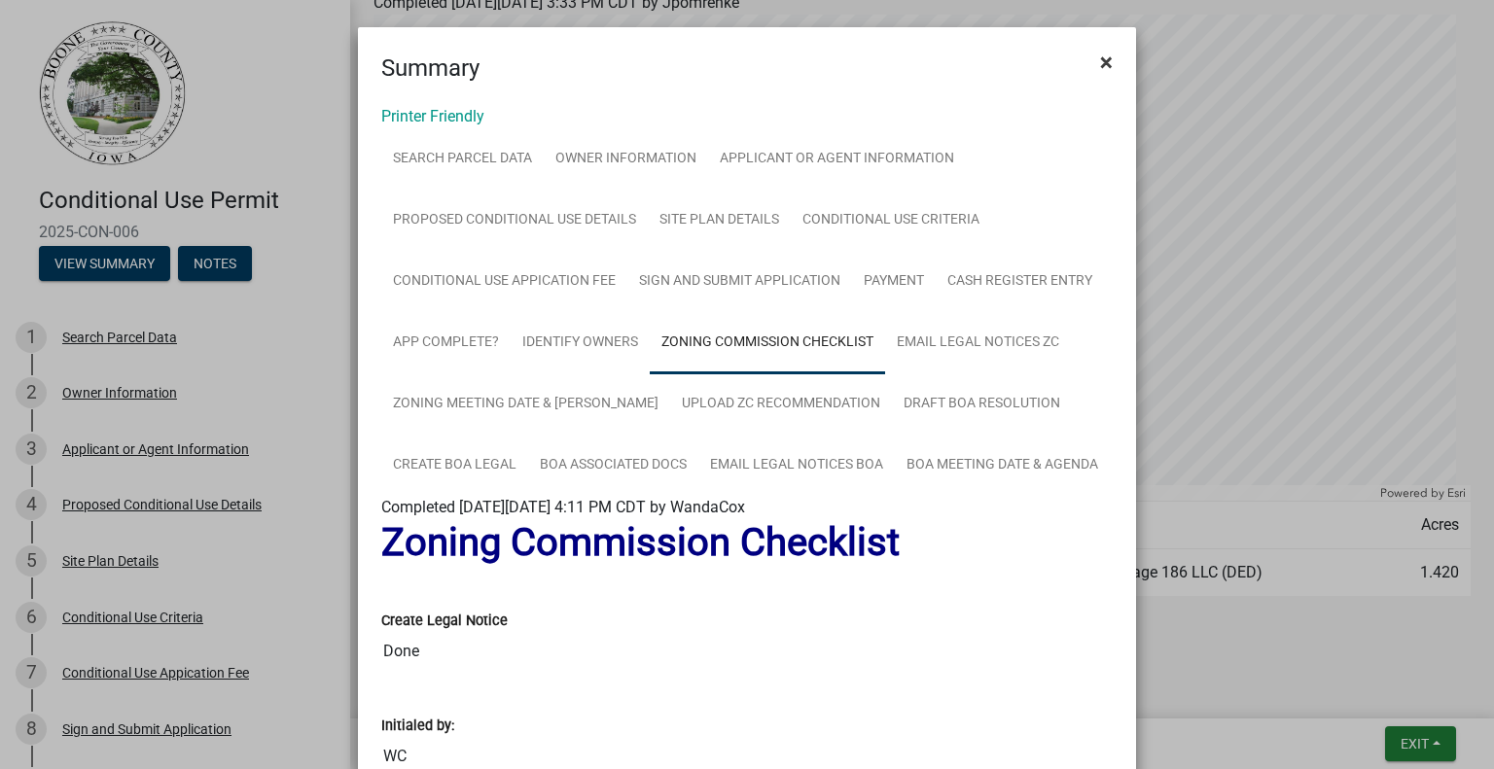
click at [1102, 57] on span "×" at bounding box center [1106, 62] width 13 height 27
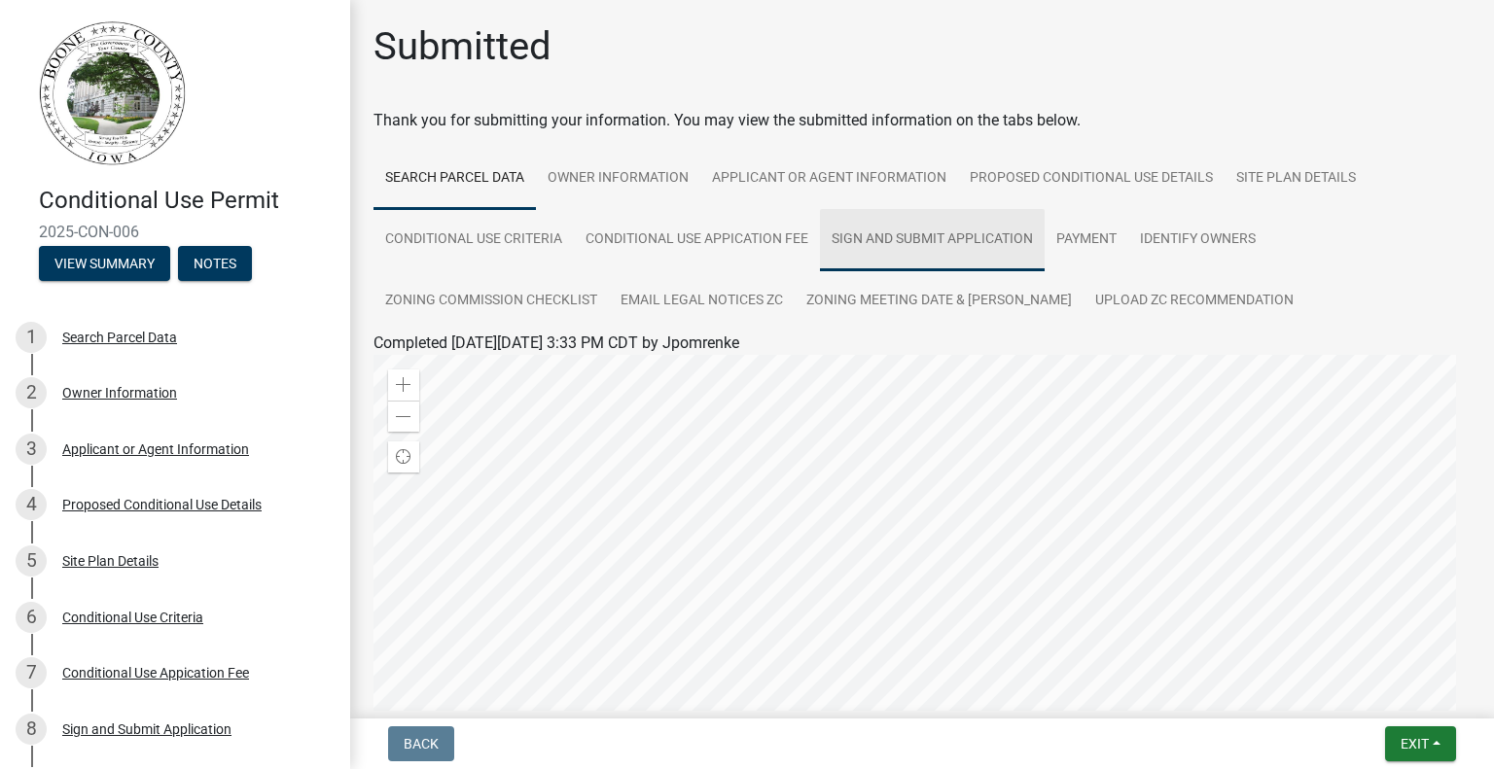
click at [936, 236] on link "Sign and Submit Application" at bounding box center [932, 240] width 225 height 62
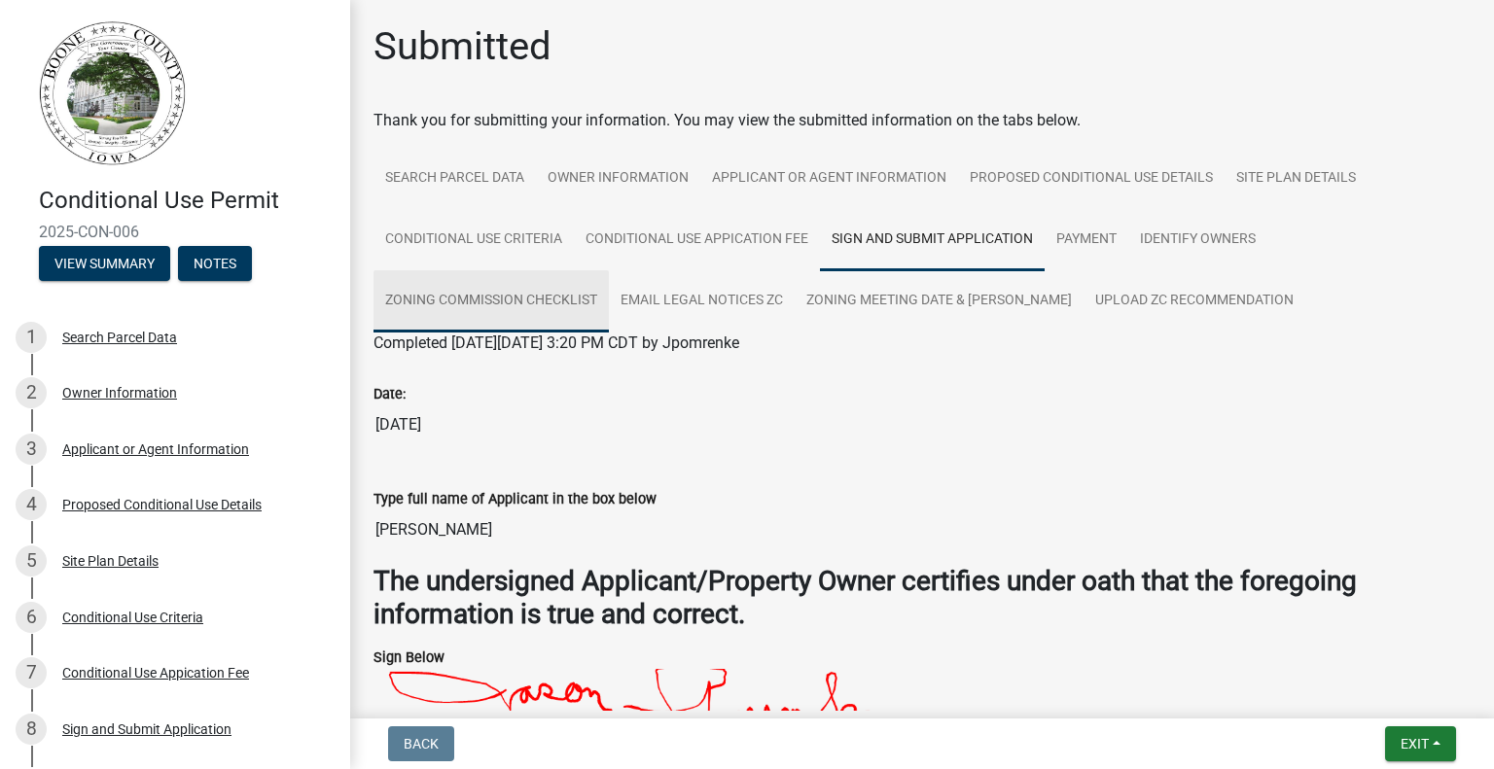
click at [527, 298] on link "Zoning Commission Checklist" at bounding box center [490, 301] width 235 height 62
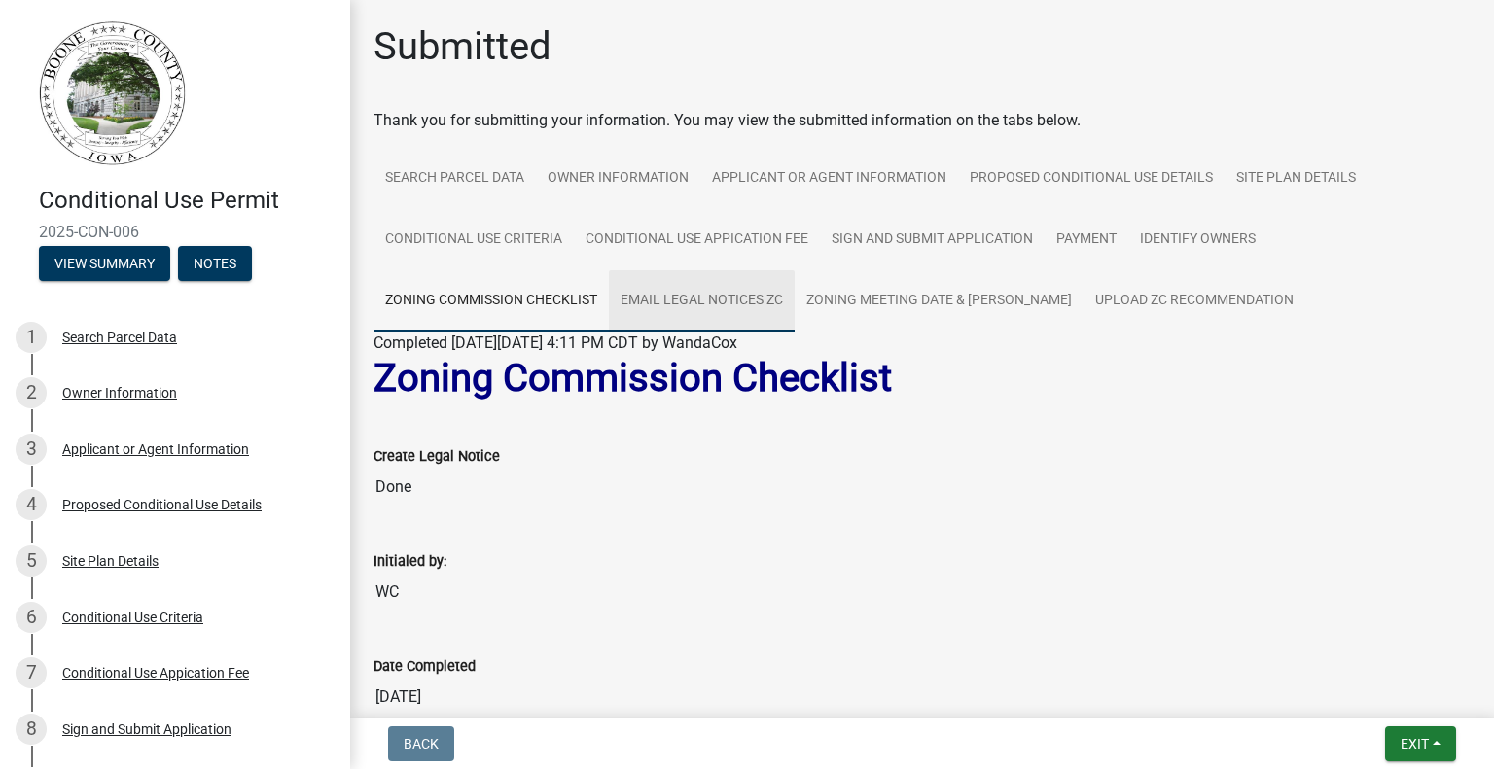
click at [708, 302] on link "Email Legal Notices ZC" at bounding box center [702, 301] width 186 height 62
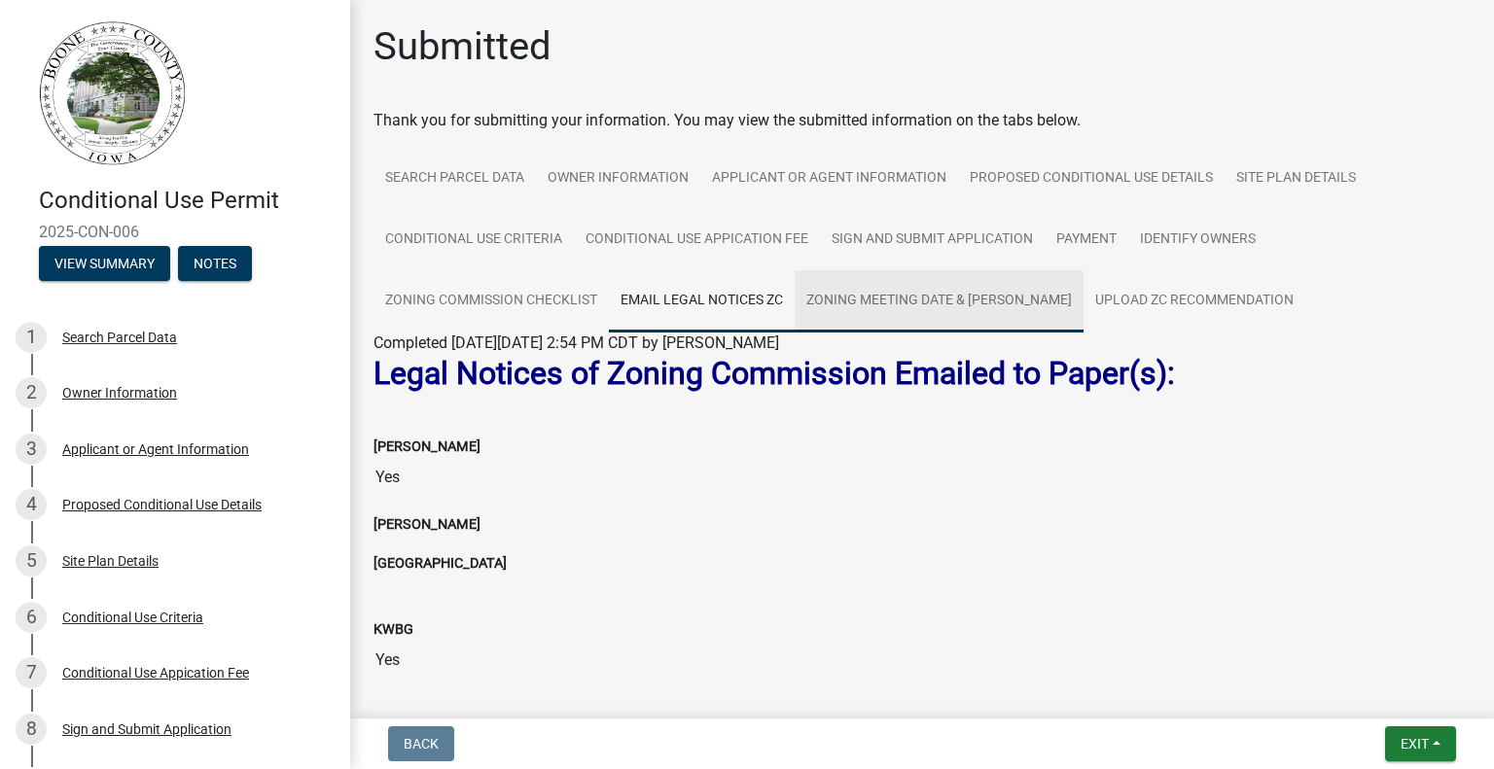
click at [881, 306] on link "Zoning Meeting Date & [PERSON_NAME]" at bounding box center [939, 301] width 289 height 62
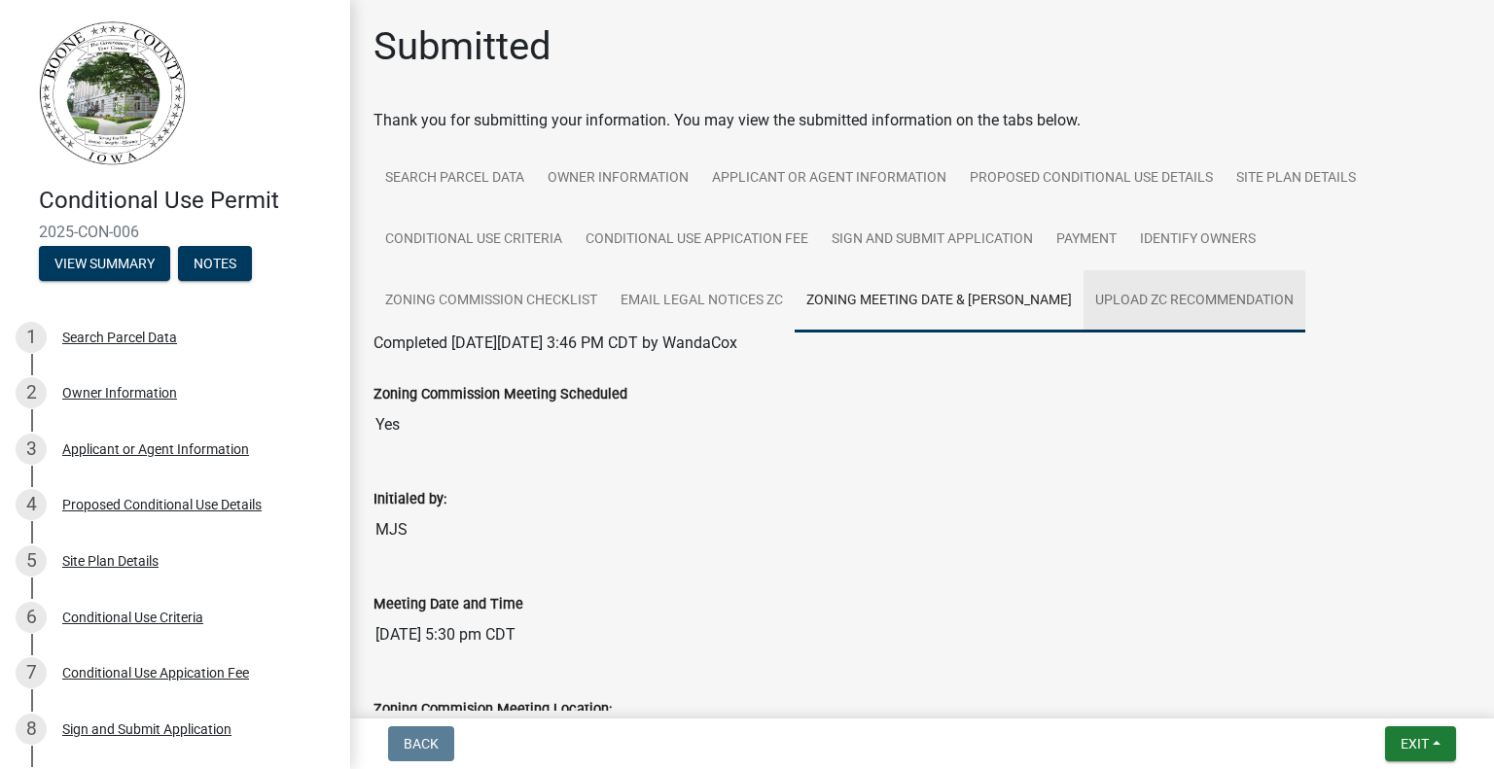
click at [1139, 300] on link "Upload ZC Recommendation" at bounding box center [1194, 301] width 222 height 62
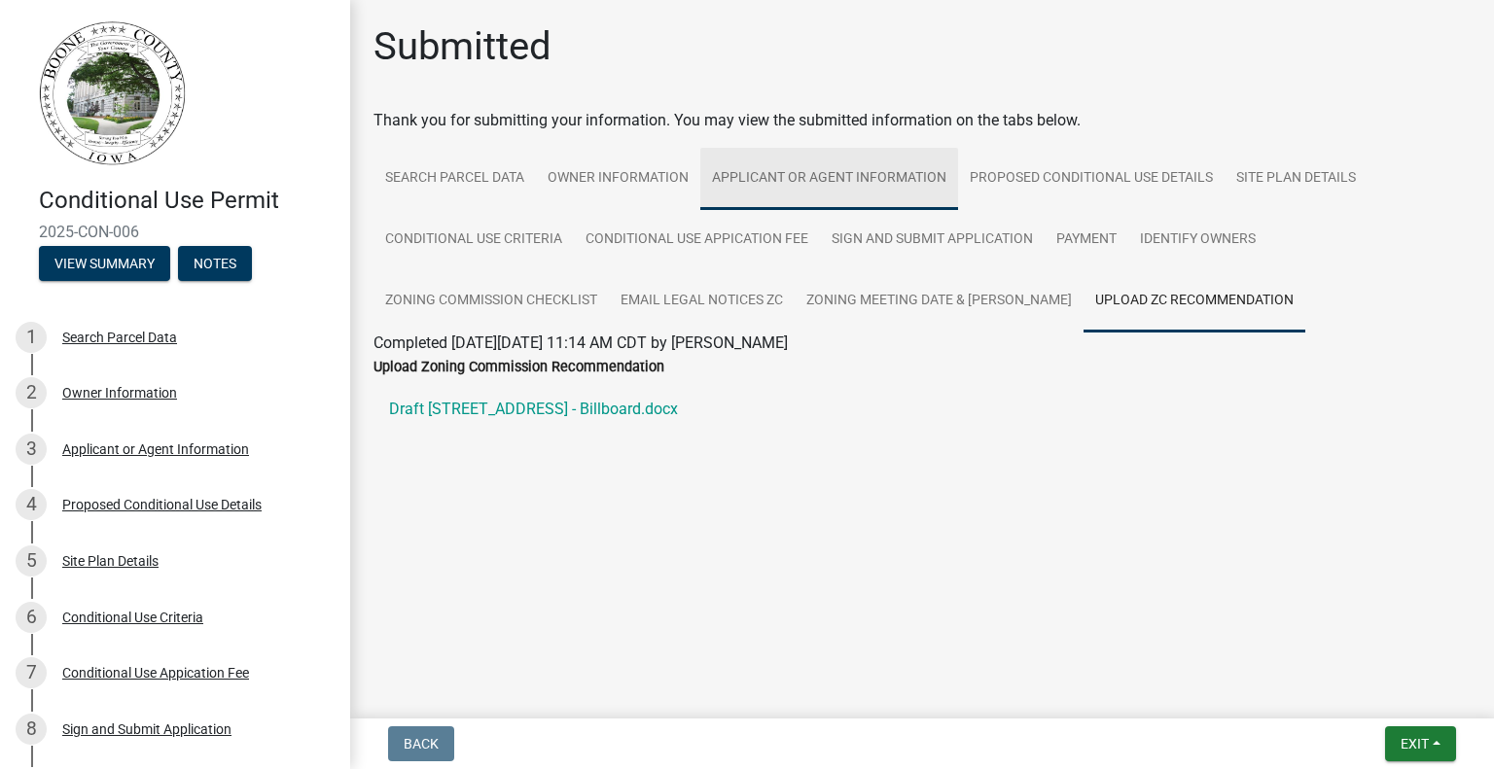
click at [825, 178] on link "Applicant or Agent Information" at bounding box center [829, 179] width 258 height 62
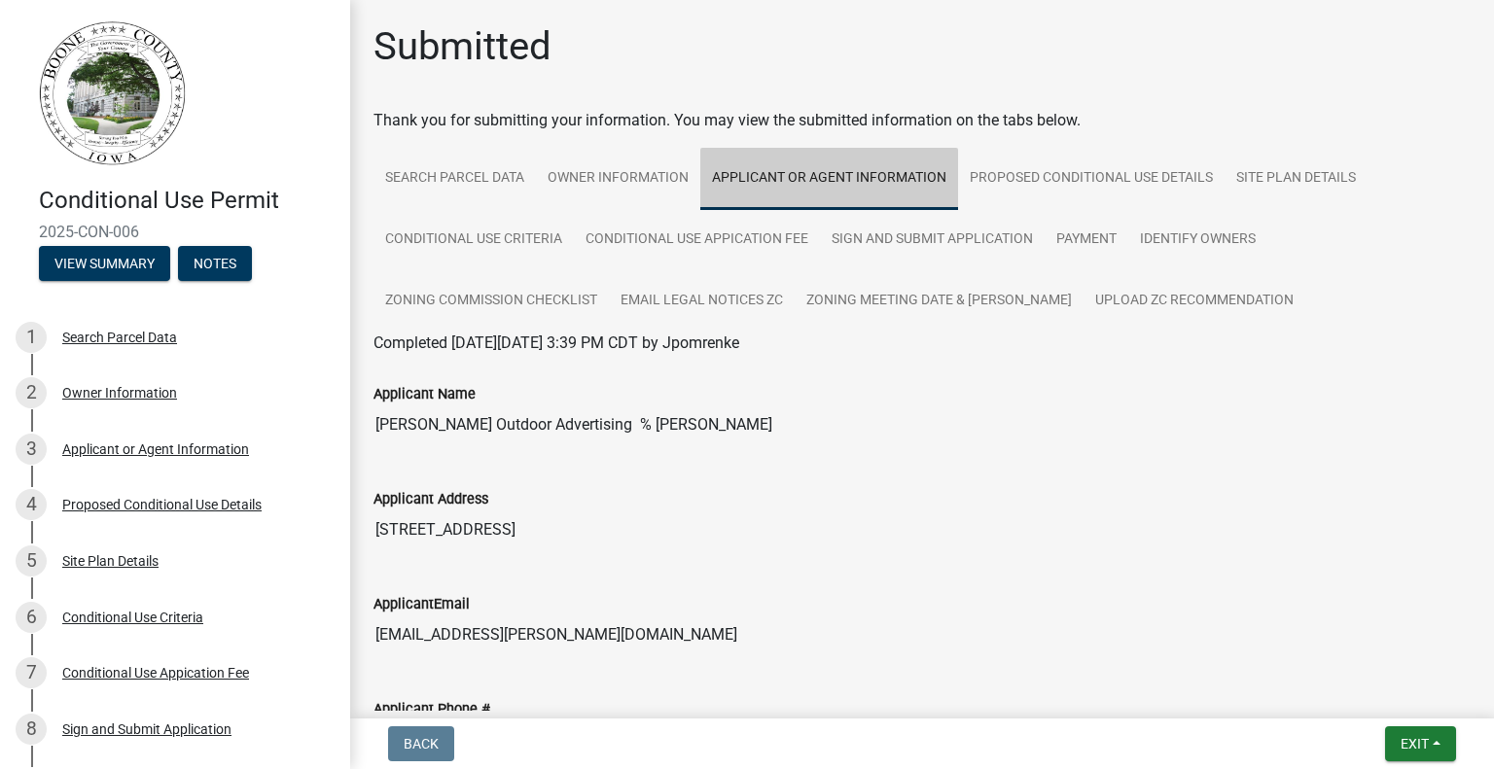
click at [825, 178] on link "Applicant or Agent Information" at bounding box center [829, 179] width 258 height 62
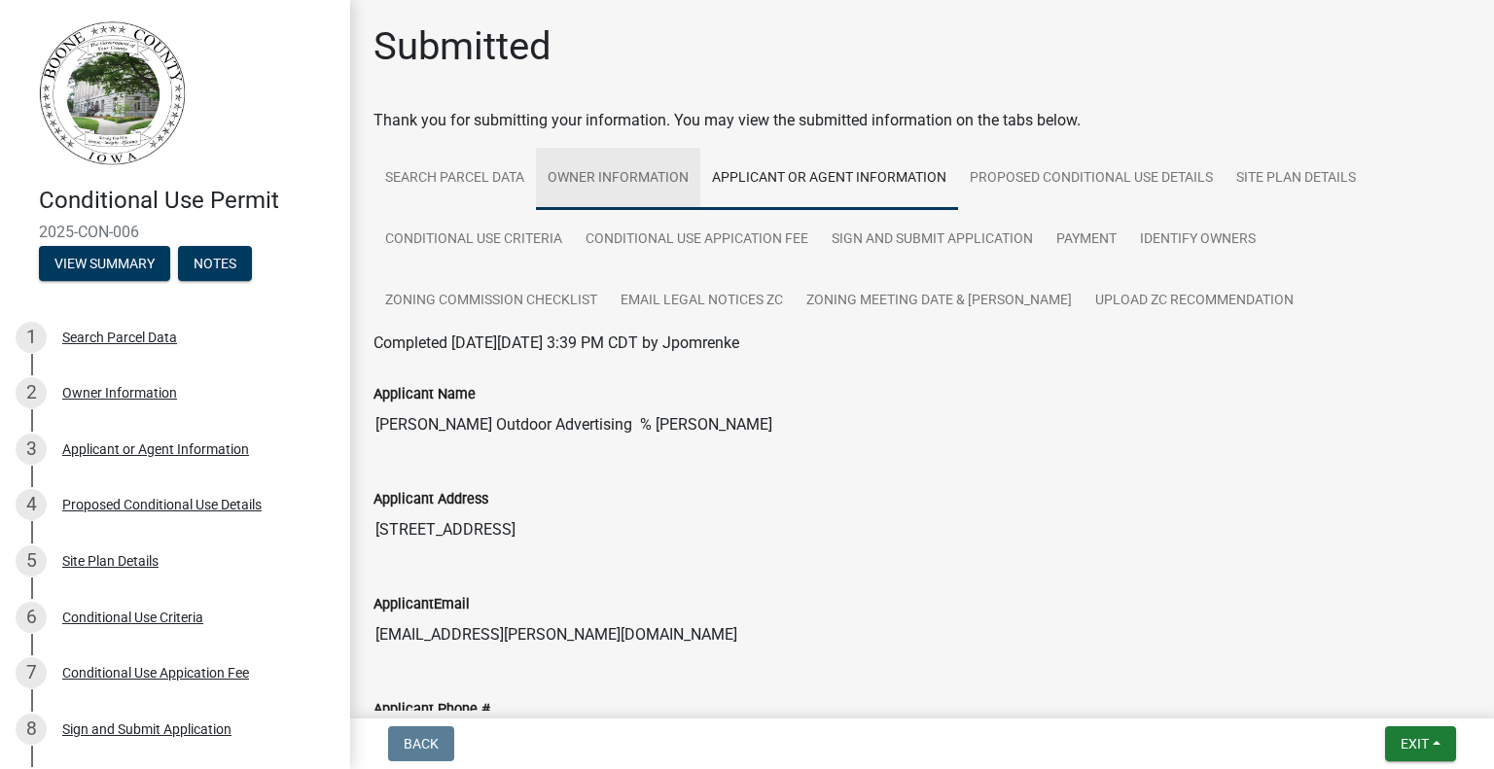
click at [614, 177] on link "Owner Information" at bounding box center [618, 179] width 164 height 62
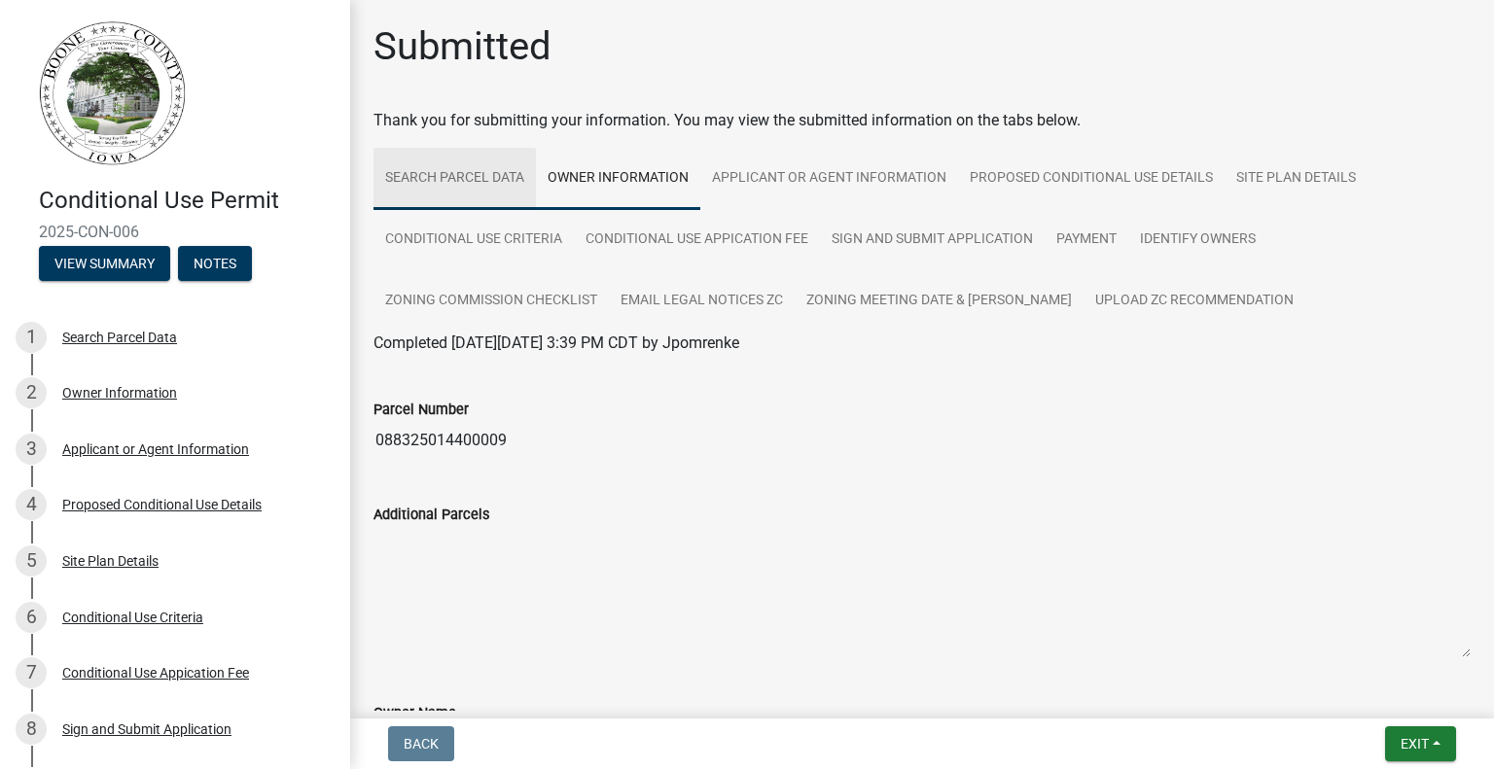
click at [460, 184] on link "Search Parcel Data" at bounding box center [454, 179] width 162 height 62
